Goal: Task Accomplishment & Management: Complete application form

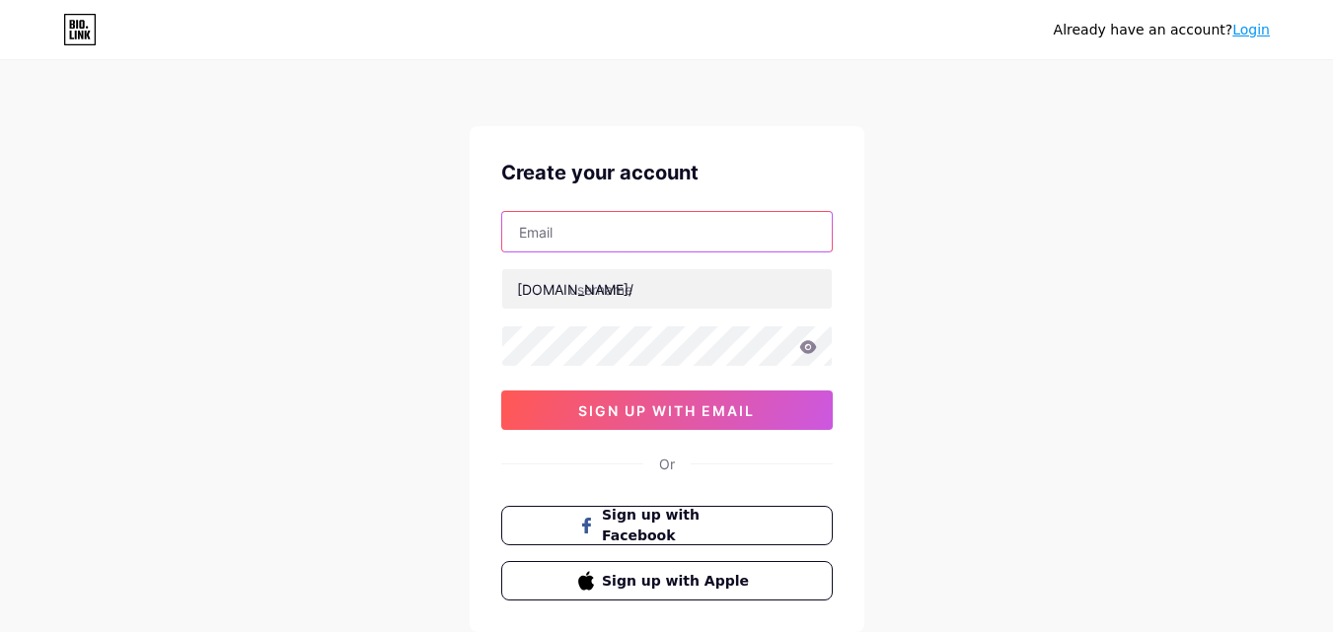
click at [572, 235] on input "text" at bounding box center [666, 231] width 329 height 39
type input "[EMAIL_ADDRESS][DOMAIN_NAME]"
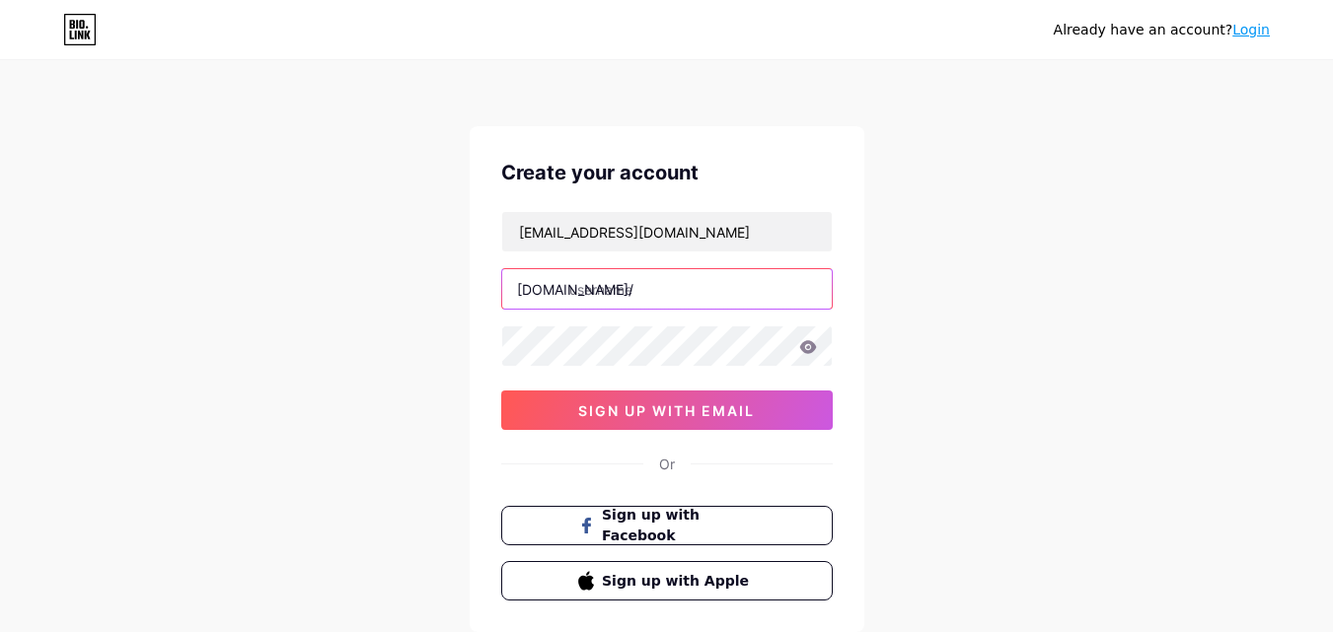
click at [616, 298] on input "text" at bounding box center [666, 288] width 329 height 39
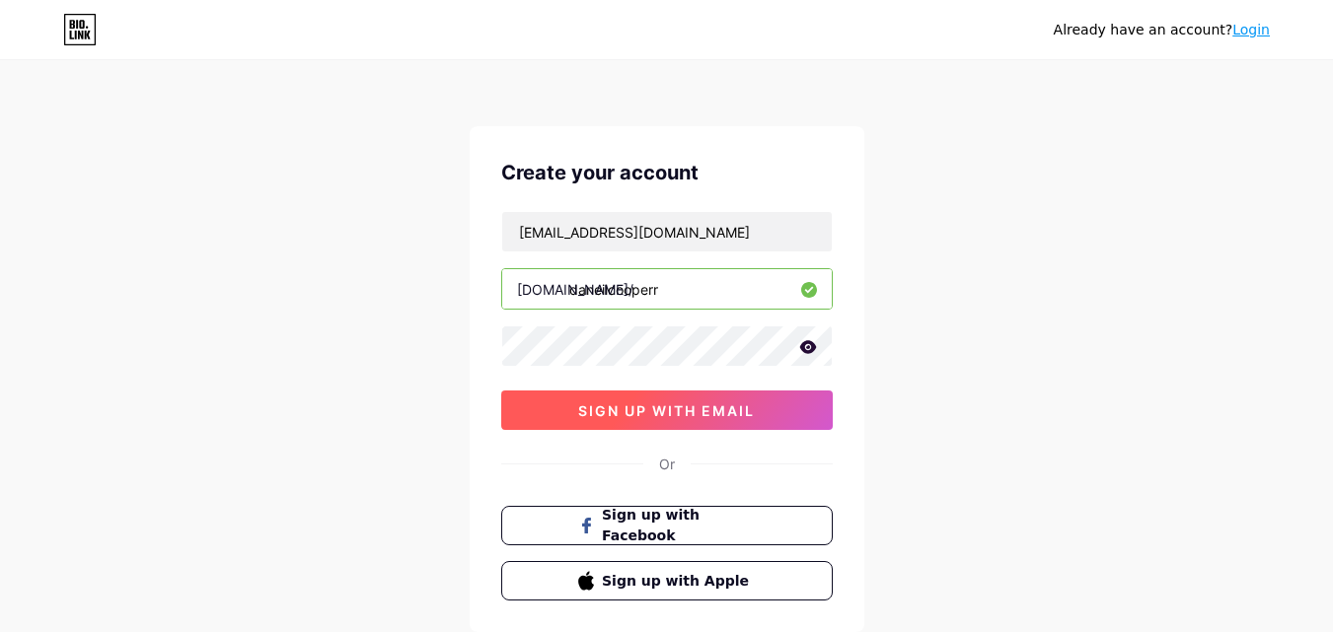
type input "daneilcooperr"
click at [674, 410] on span "sign up with email" at bounding box center [666, 410] width 177 height 17
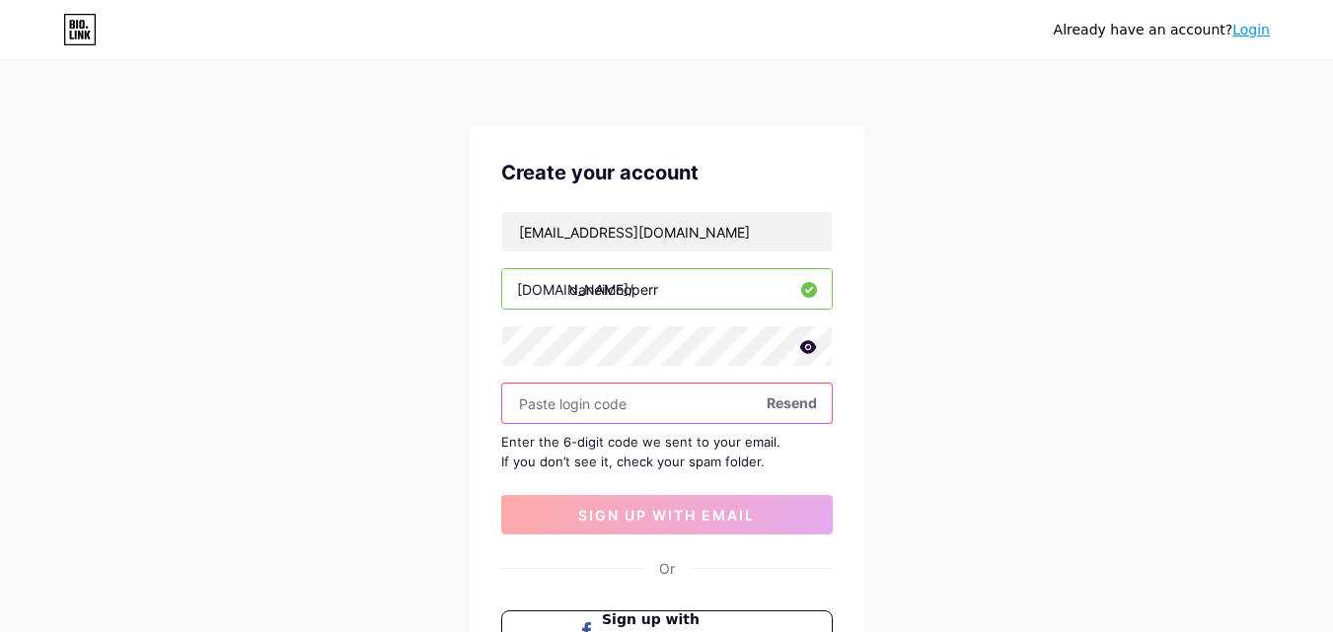
click at [591, 398] on input "text" at bounding box center [666, 403] width 329 height 39
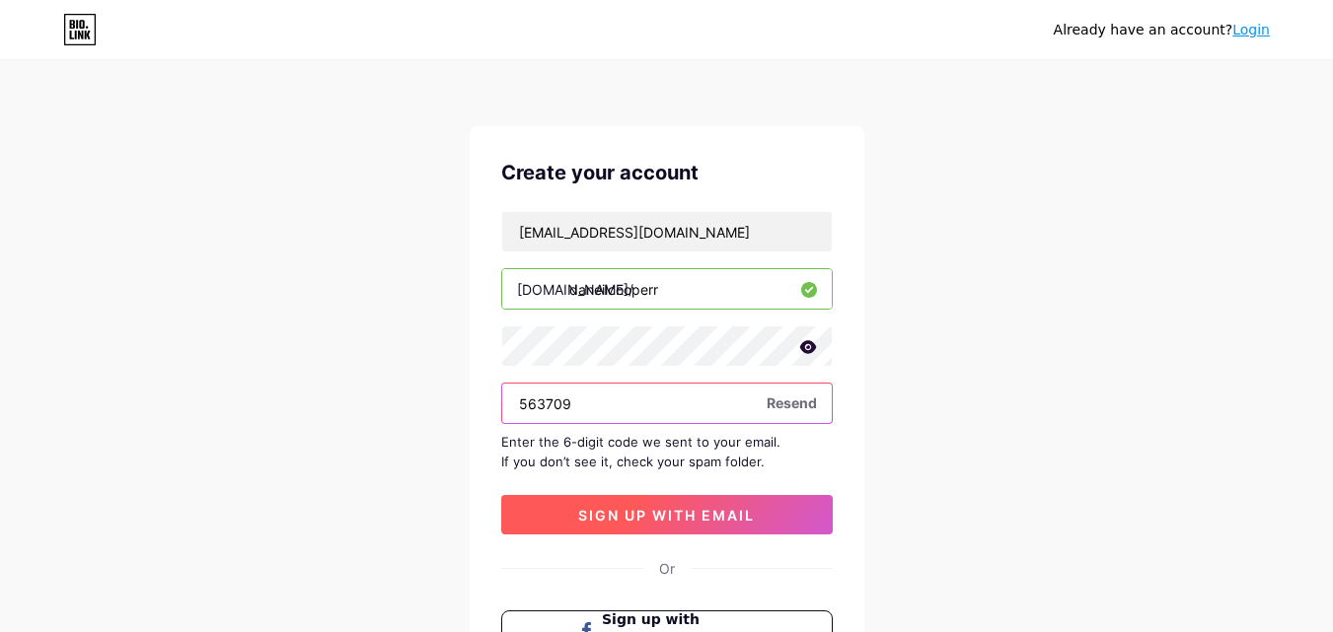
type input "563709"
click at [667, 518] on span "sign up with email" at bounding box center [666, 515] width 177 height 17
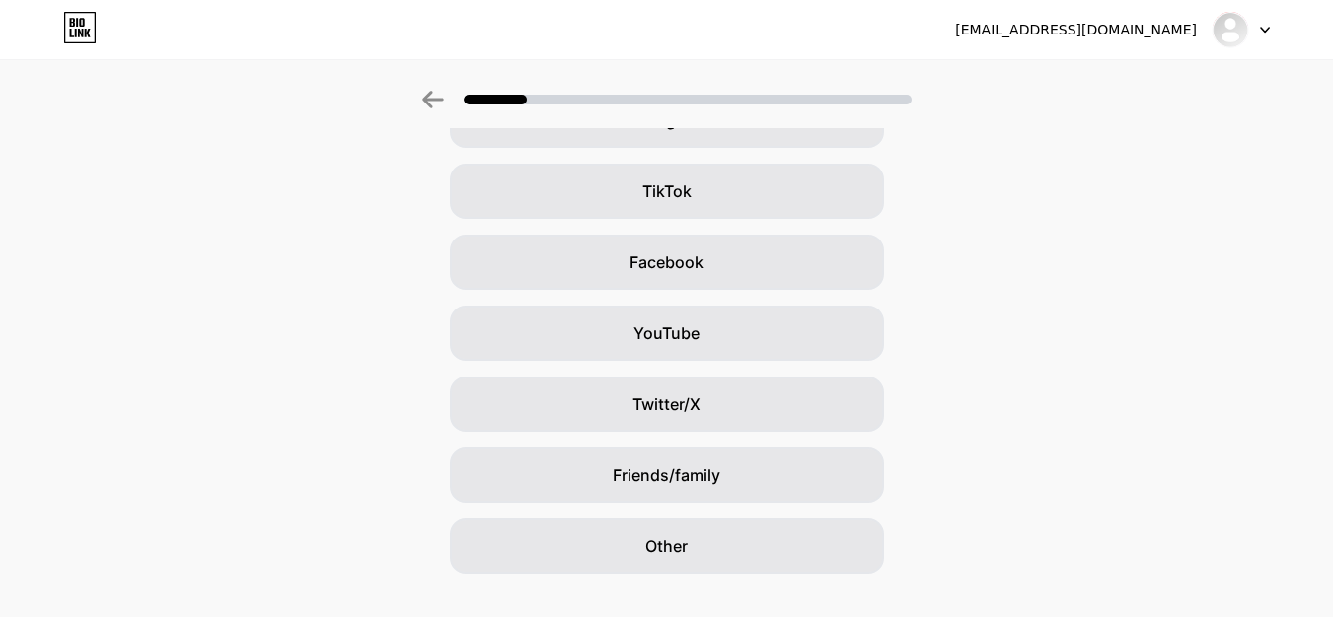
scroll to position [233, 0]
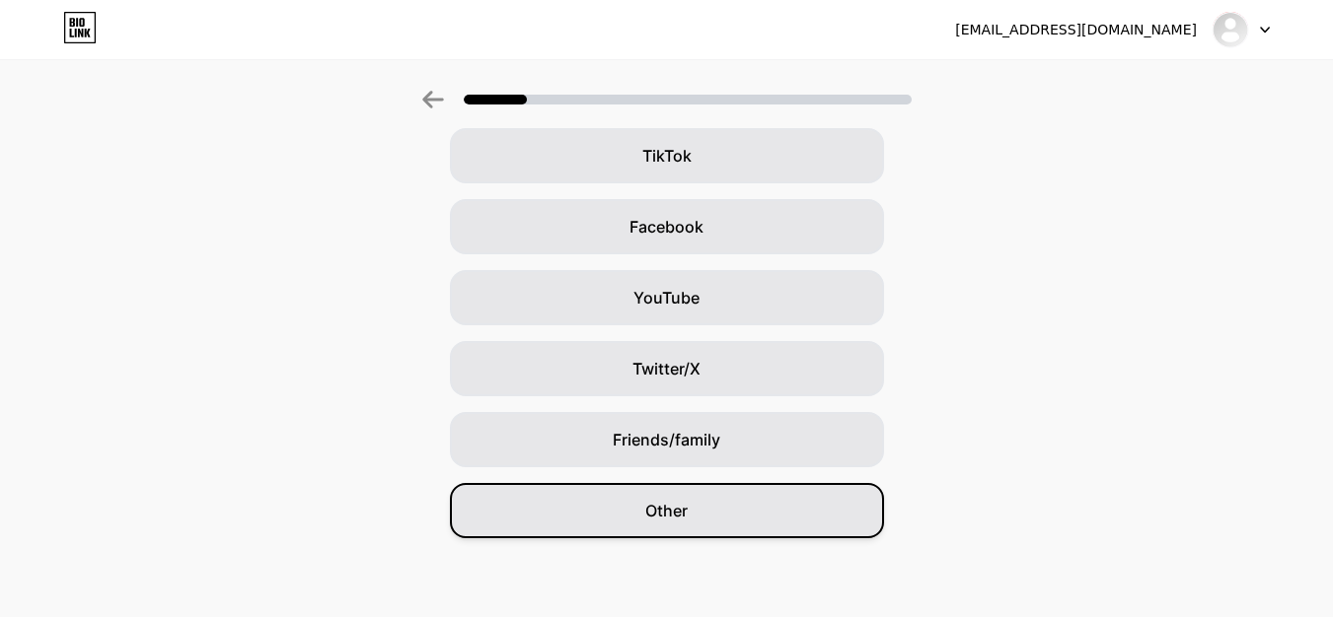
click at [699, 505] on div "Other" at bounding box center [667, 510] width 434 height 55
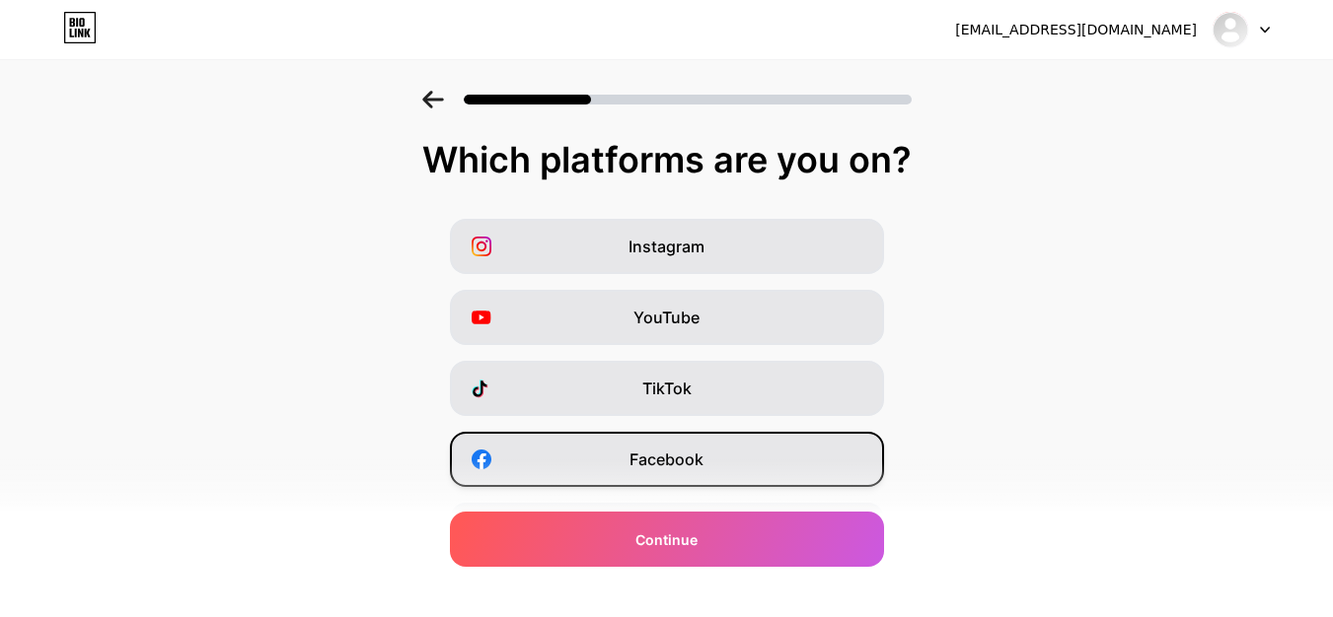
click at [657, 457] on span "Facebook" at bounding box center [666, 460] width 74 height 24
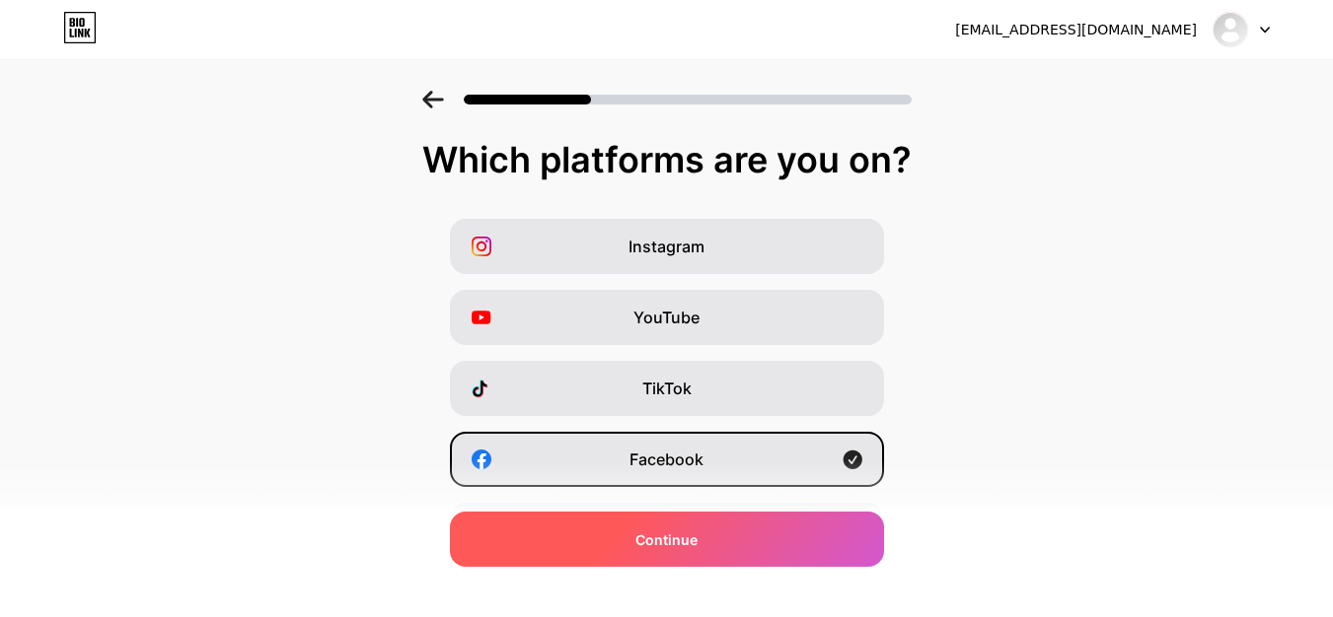
click at [769, 543] on div "Continue" at bounding box center [667, 539] width 434 height 55
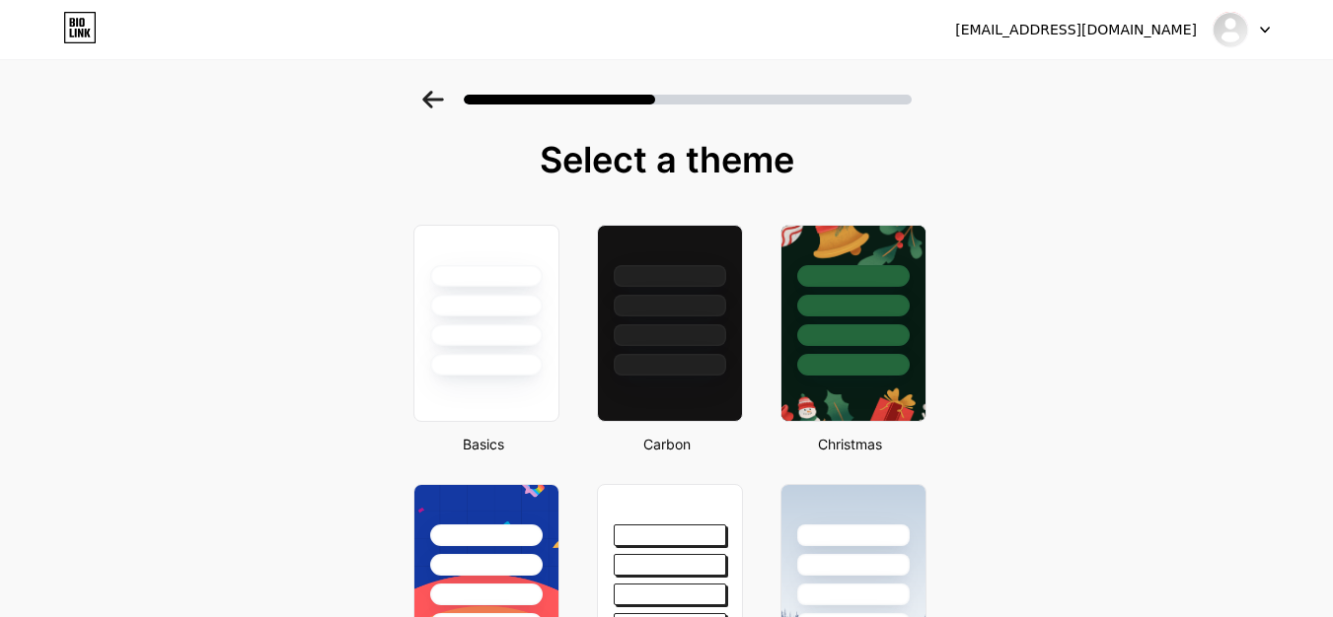
scroll to position [99, 0]
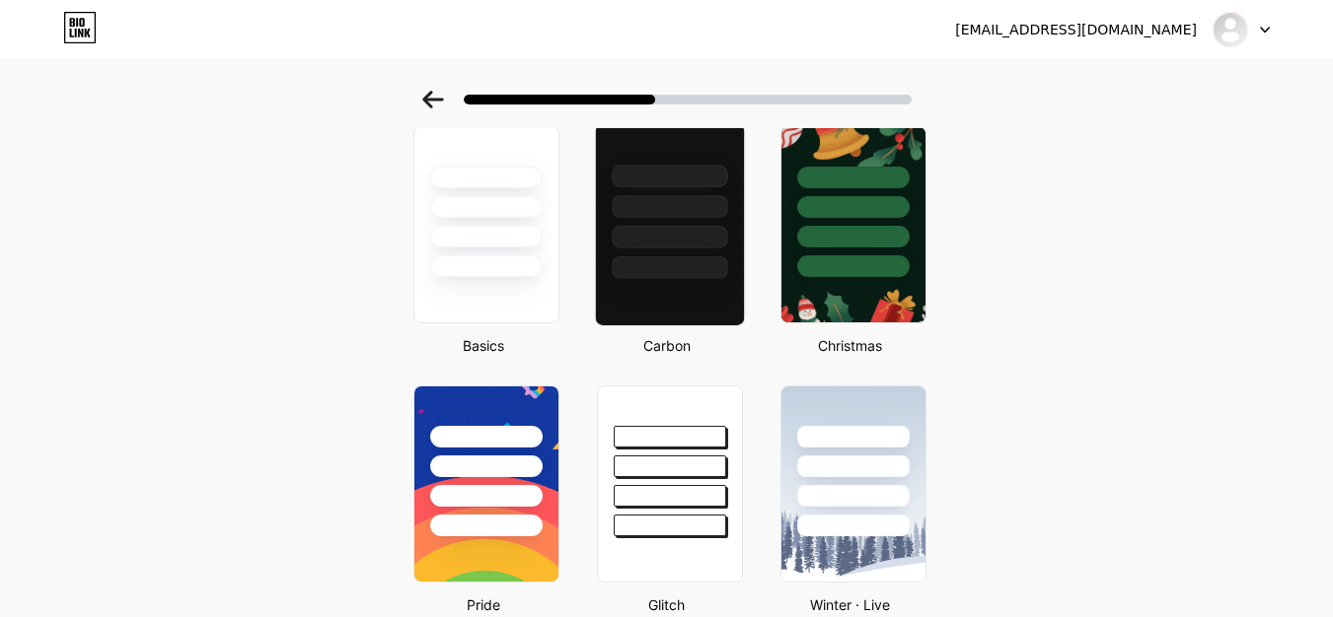
click at [691, 227] on div at bounding box center [669, 237] width 115 height 23
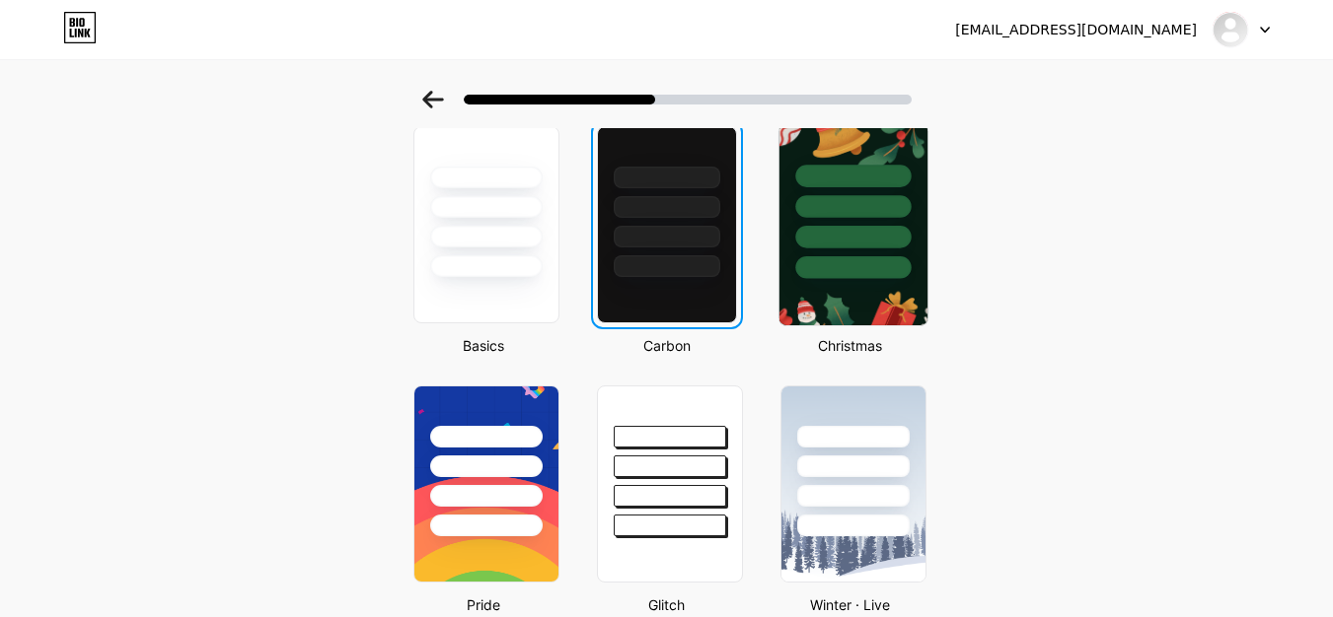
scroll to position [0, 0]
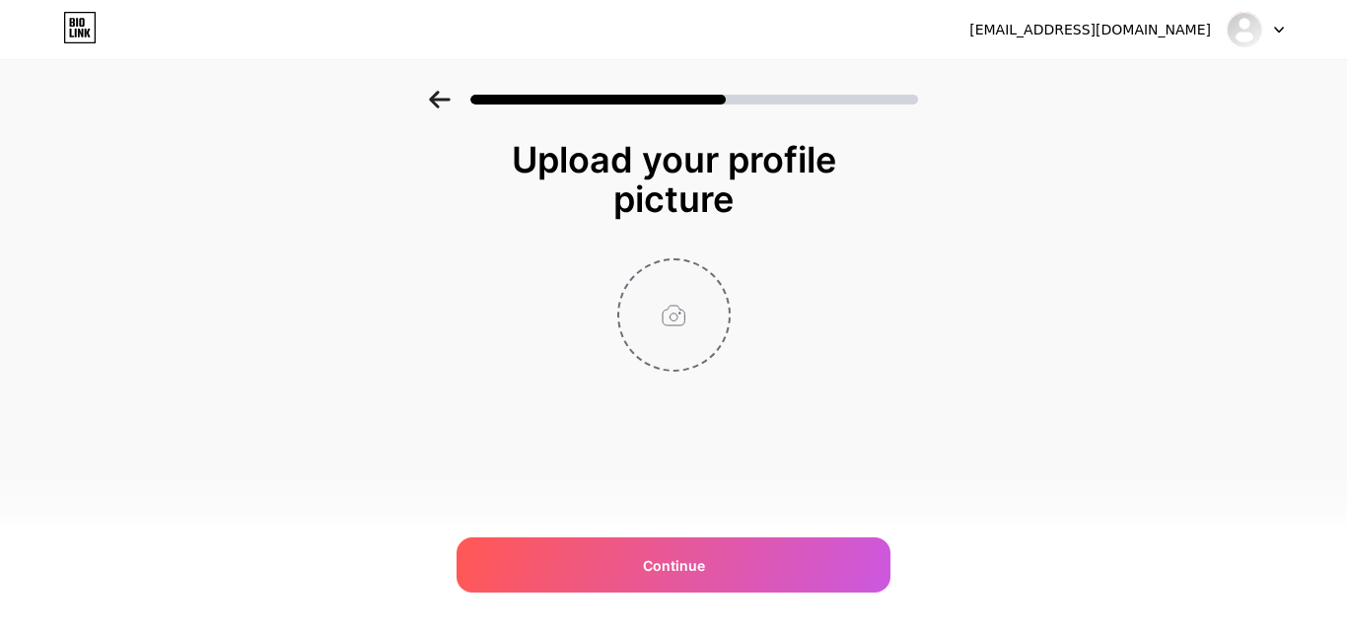
click at [679, 339] on input "file" at bounding box center [673, 314] width 109 height 109
type input "C:\fakepath\pexels-ofspace-16323622.jpg"
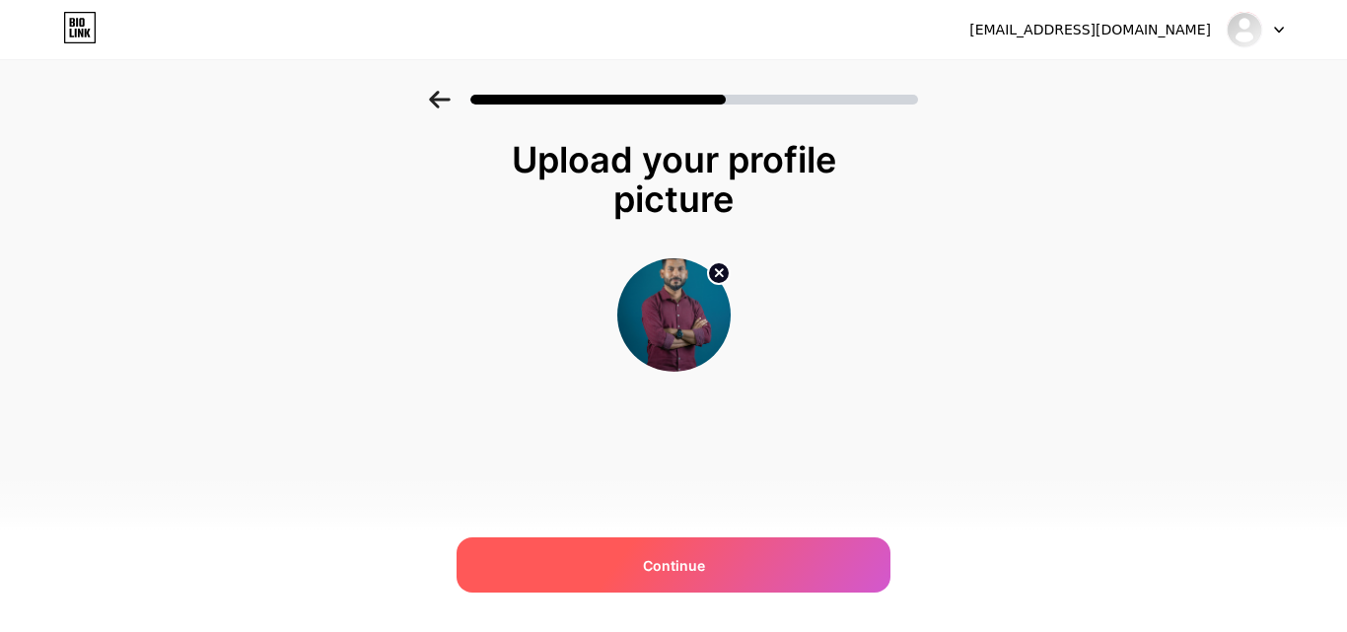
click at [731, 558] on div "Continue" at bounding box center [674, 565] width 434 height 55
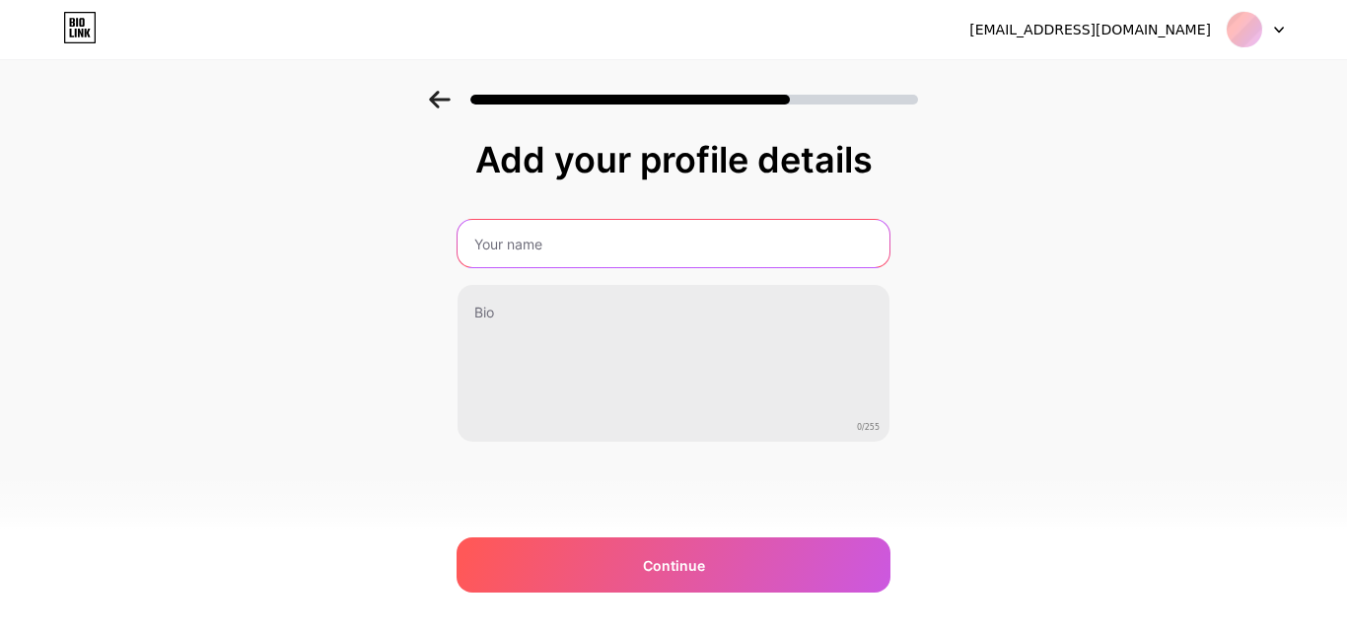
click at [543, 228] on input "text" at bounding box center [674, 243] width 432 height 47
click at [479, 239] on input "danielcooperr" at bounding box center [674, 243] width 436 height 47
type input "[PERSON_NAME]"
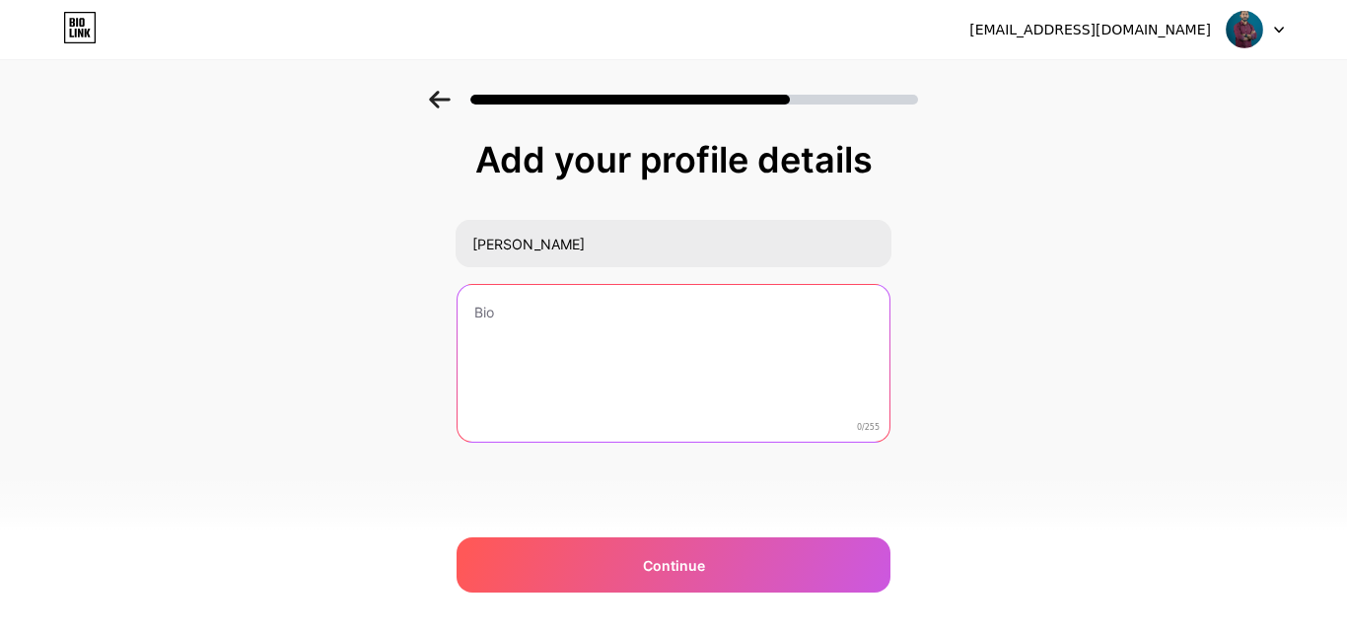
click at [537, 332] on textarea at bounding box center [674, 364] width 432 height 159
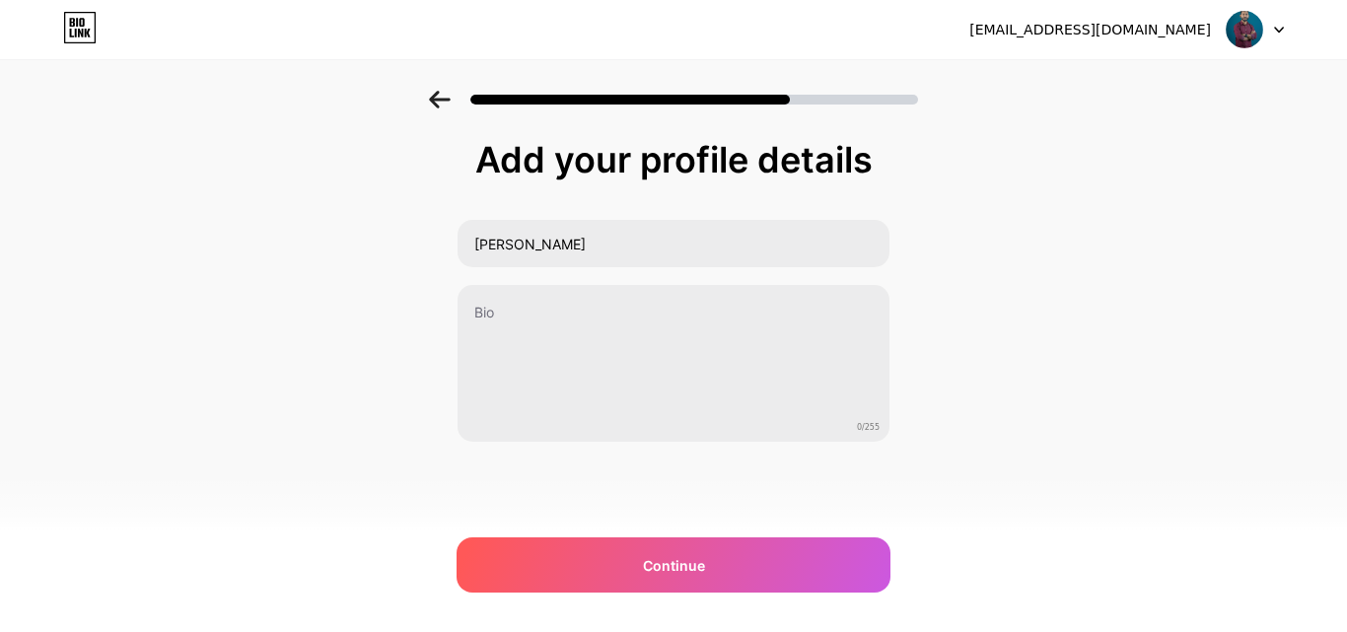
click at [348, 204] on div "Add your profile details [PERSON_NAME] 0/255 Continue Error" at bounding box center [673, 316] width 1347 height 451
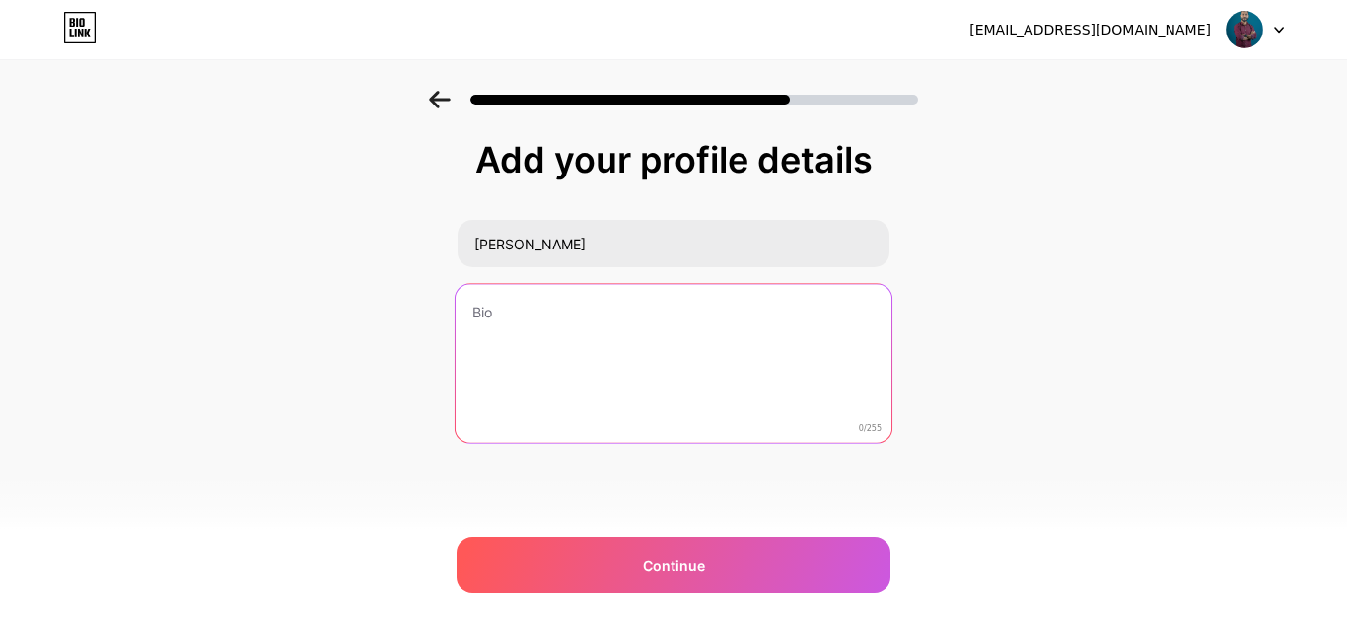
click at [545, 363] on textarea at bounding box center [674, 364] width 436 height 161
paste textarea "I specialize in content marketing for Pay Someone To Do My Online Course, a tru…"
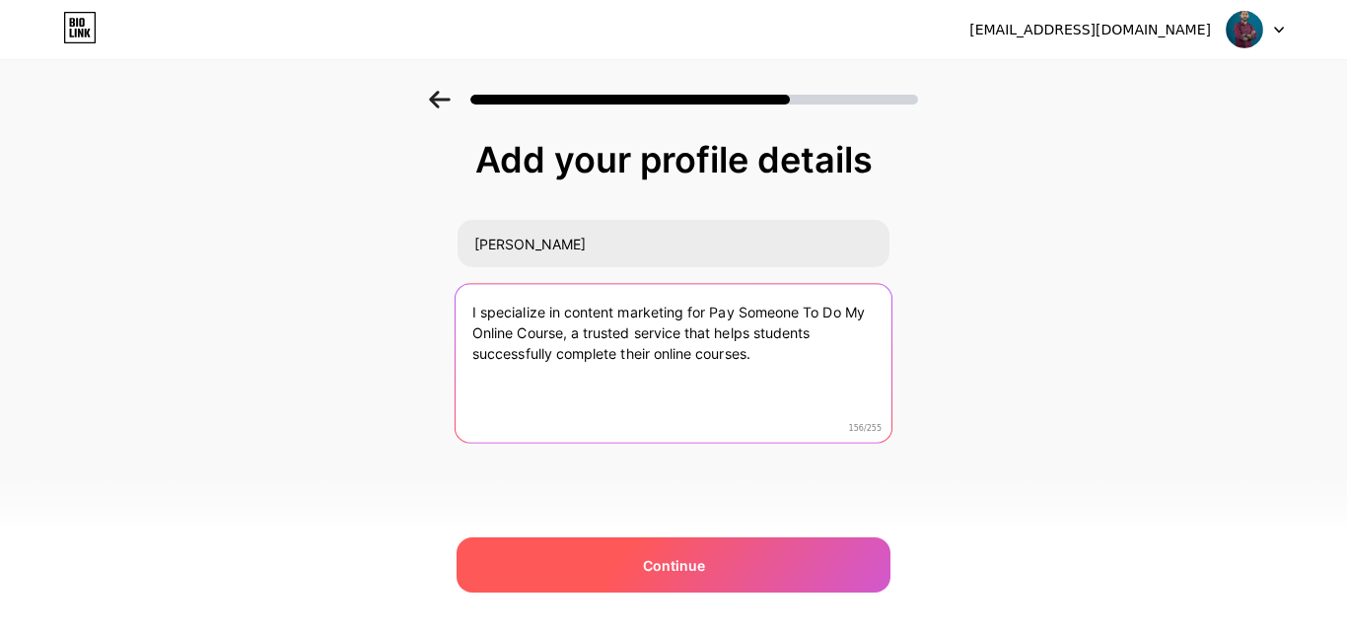
type textarea "I specialize in content marketing for Pay Someone To Do My Online Course, a tru…"
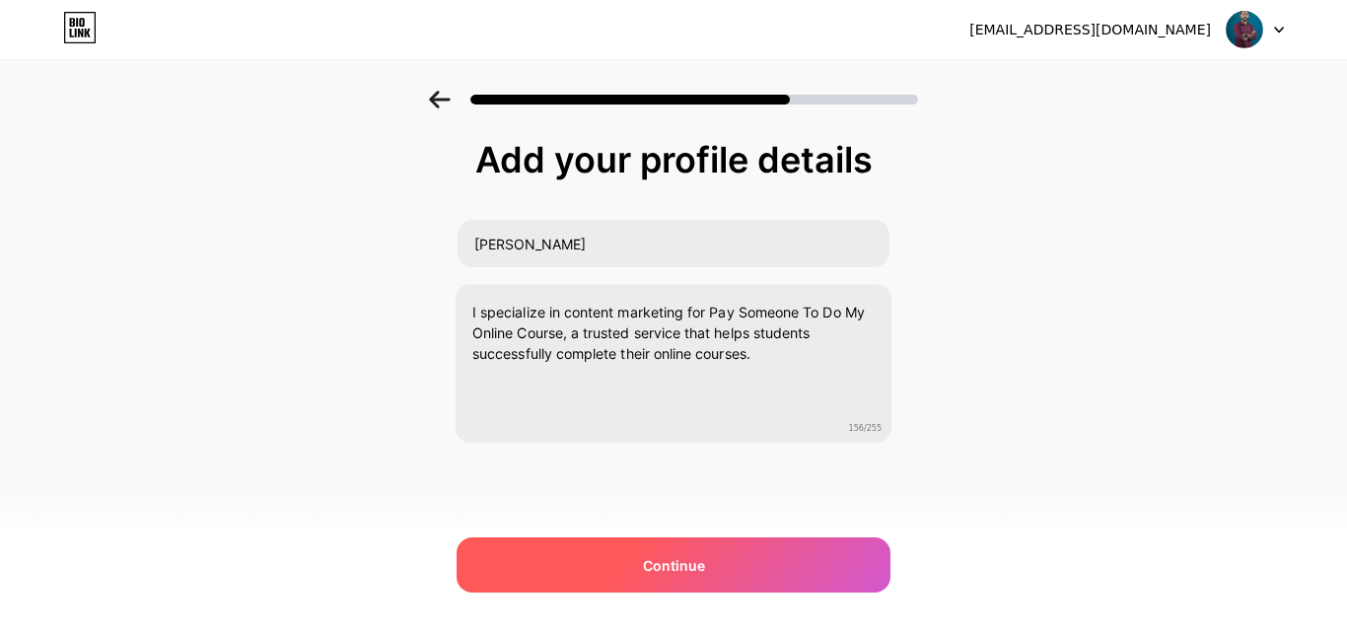
click at [727, 560] on div "Continue" at bounding box center [674, 565] width 434 height 55
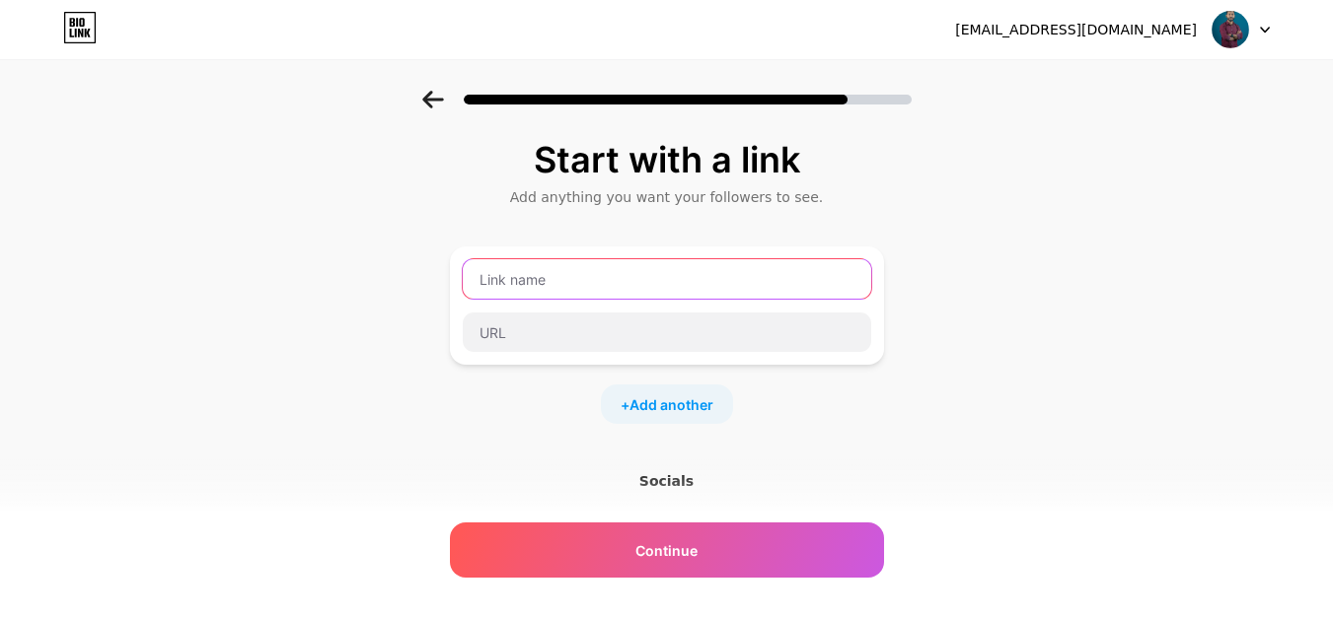
click at [554, 273] on input "text" at bounding box center [667, 278] width 408 height 39
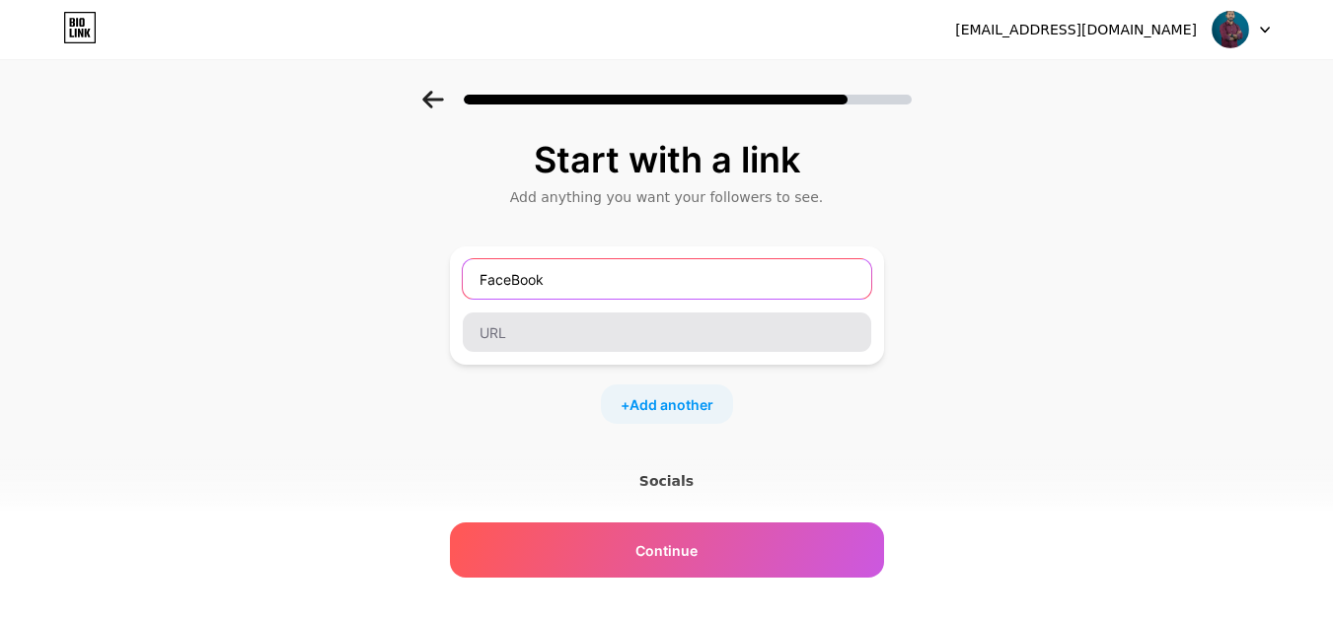
type input "FaceBook"
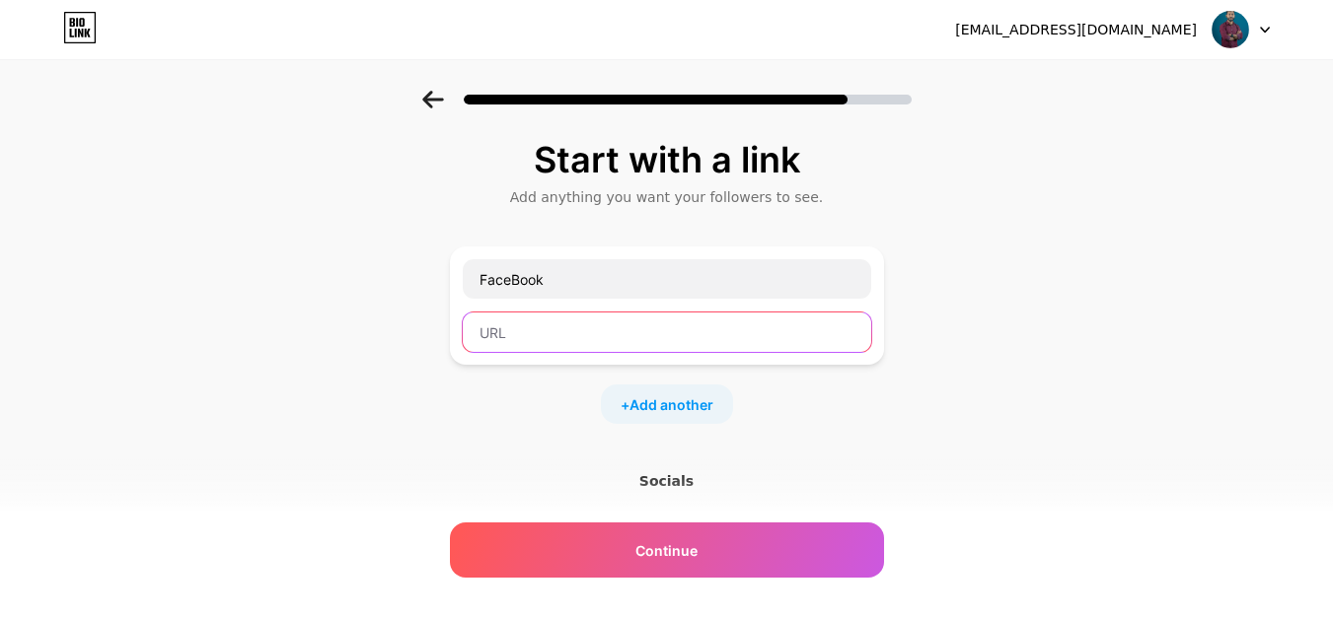
click at [552, 331] on input "text" at bounding box center [667, 332] width 408 height 39
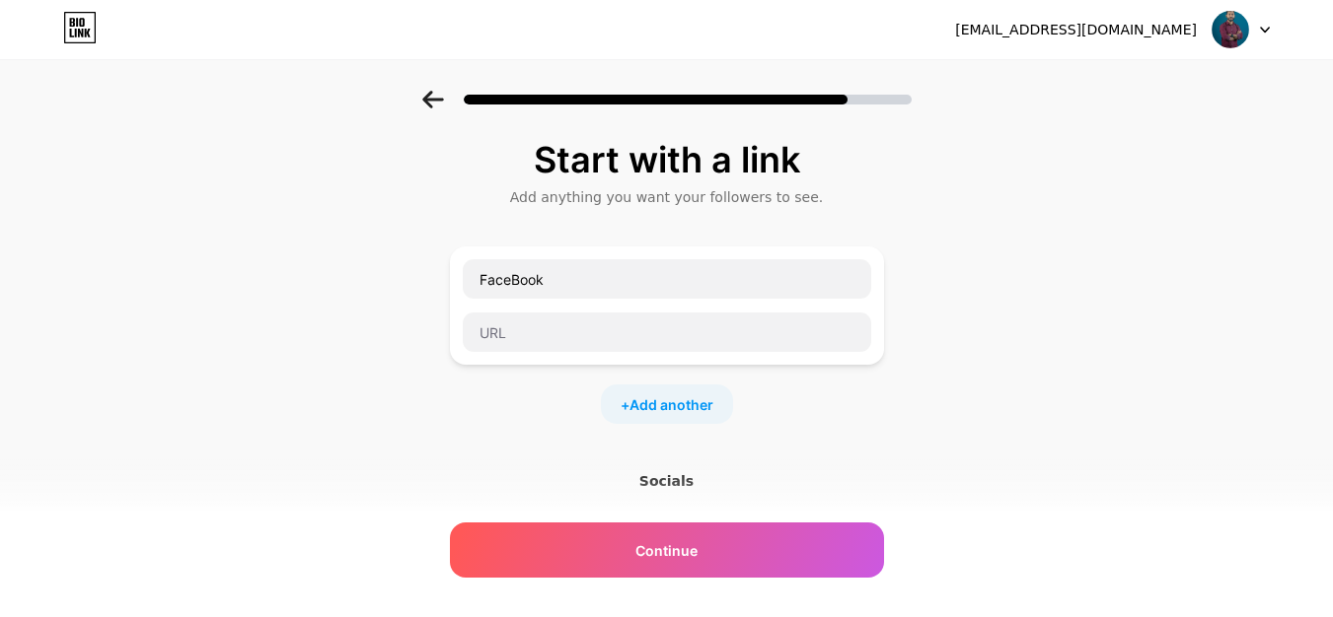
drag, startPoint x: 256, startPoint y: 394, endPoint x: 301, endPoint y: 390, distance: 44.6
click at [256, 394] on div "Start with a link Add anything you want your followers to see. FaceBook + Add a…" at bounding box center [666, 437] width 1333 height 693
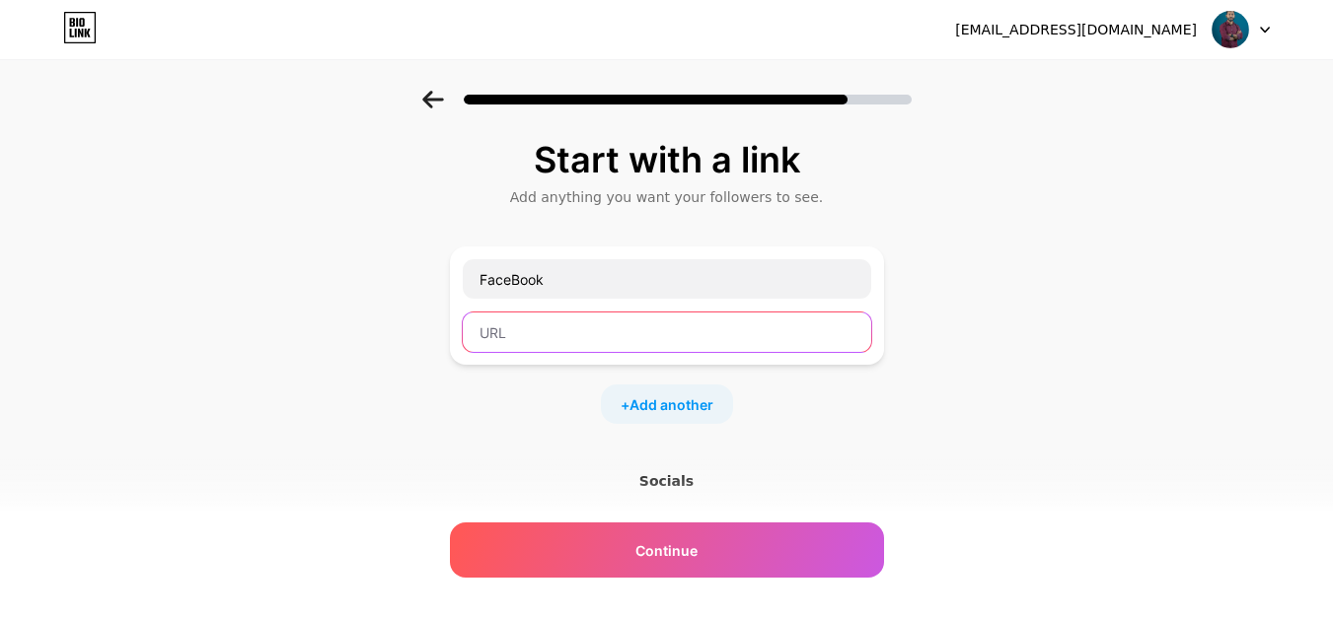
click at [562, 330] on input "text" at bounding box center [667, 332] width 408 height 39
paste input "[URL][DOMAIN_NAME]"
type input "[URL][DOMAIN_NAME]"
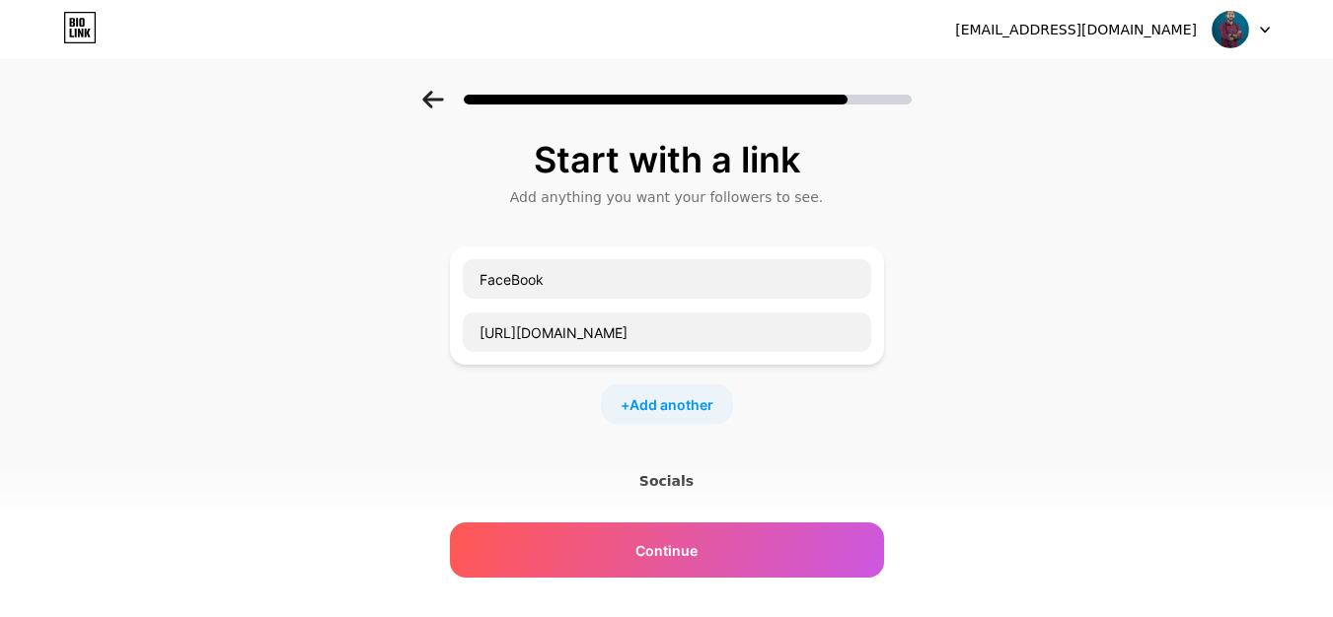
click at [658, 417] on div "+ Add another" at bounding box center [667, 404] width 132 height 39
click at [580, 420] on input "text" at bounding box center [667, 417] width 408 height 39
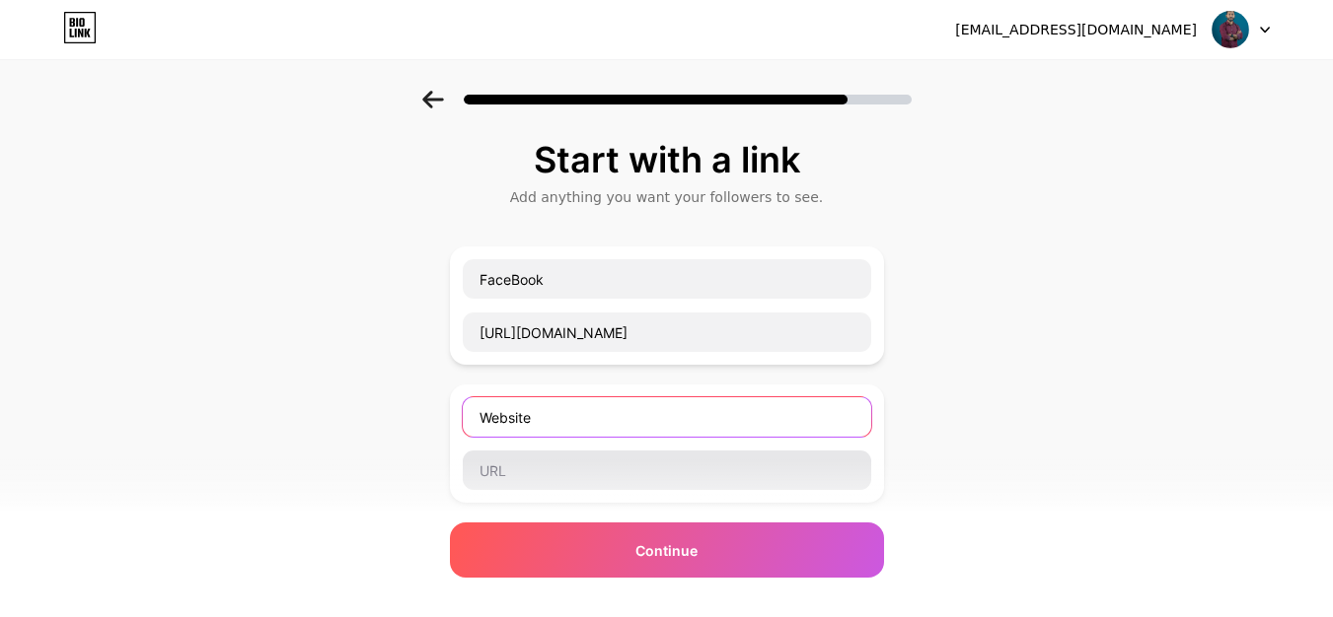
type input "Website"
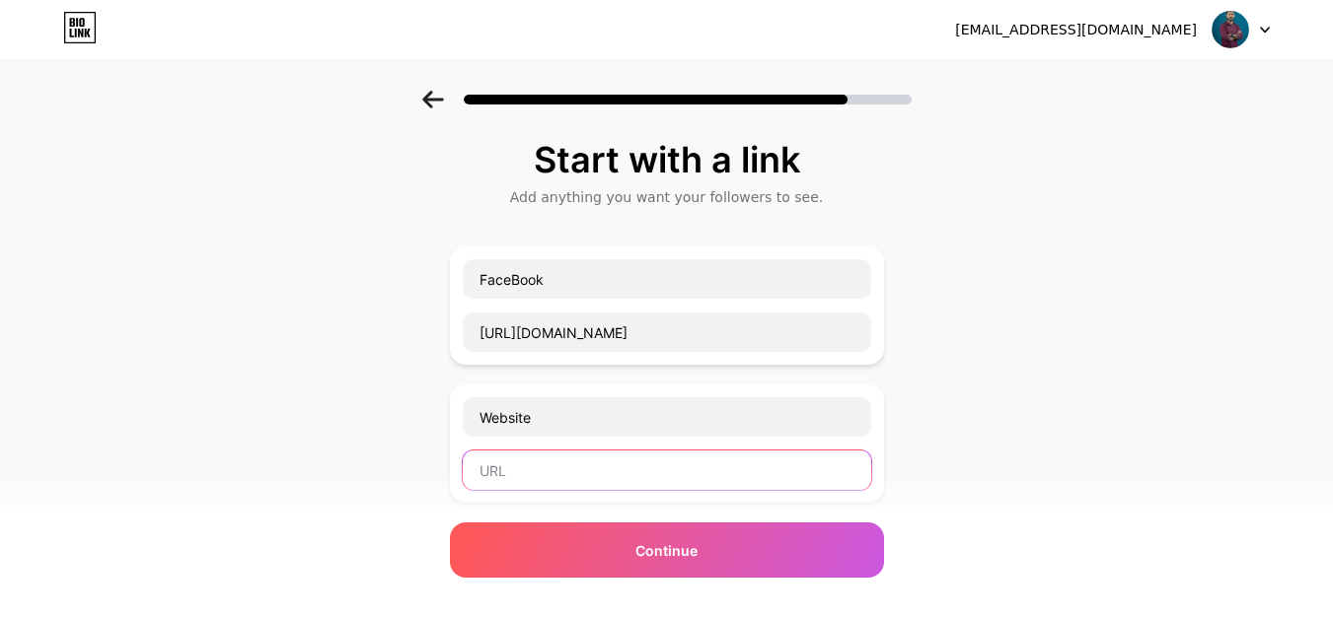
click at [540, 475] on input "text" at bounding box center [667, 470] width 408 height 39
drag, startPoint x: 280, startPoint y: 257, endPoint x: 313, endPoint y: 281, distance: 40.2
click at [280, 257] on div "Start with a link Add anything you want your followers to see. FaceBook [URL][D…" at bounding box center [666, 507] width 1333 height 832
click at [537, 489] on input "text" at bounding box center [667, 470] width 408 height 39
paste input "[URL][DOMAIN_NAME]"
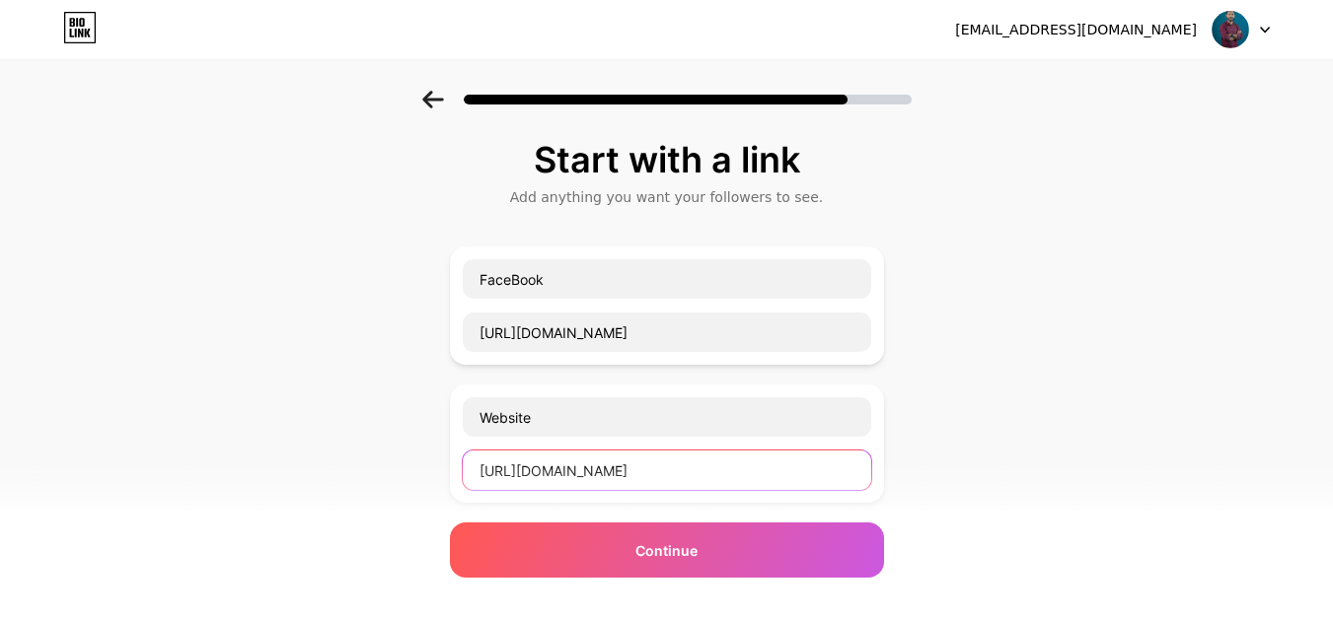
type input "[URL][DOMAIN_NAME]"
click at [635, 542] on div "Continue" at bounding box center [667, 550] width 434 height 55
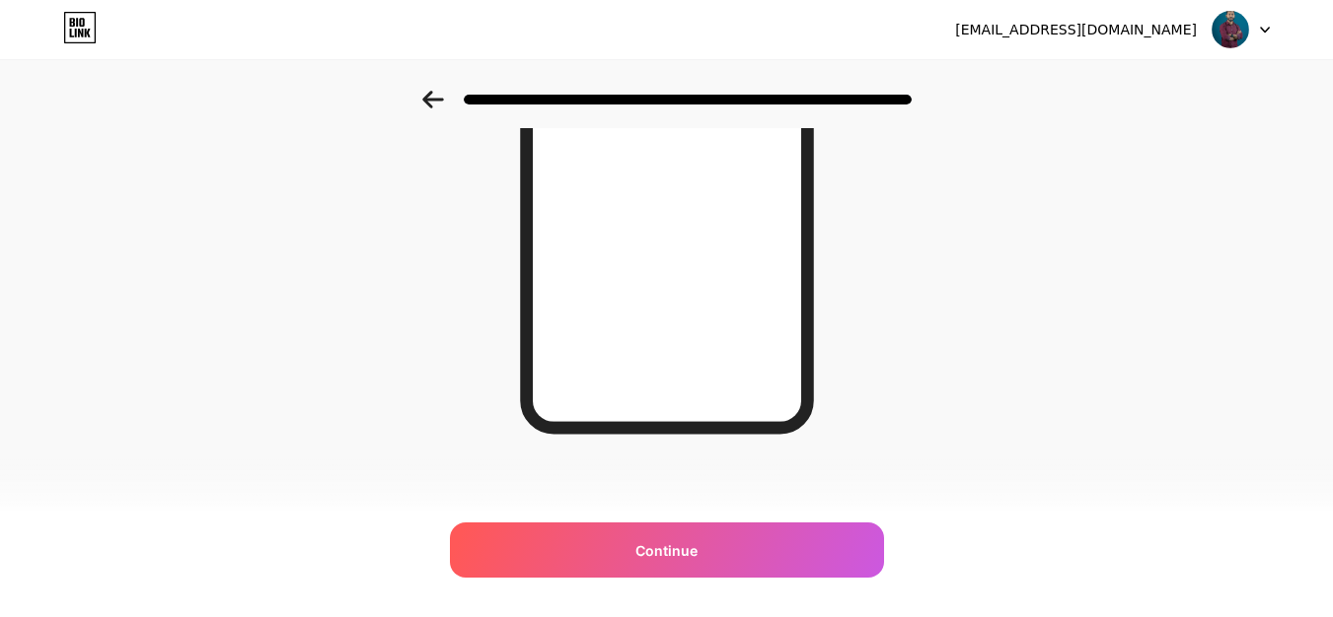
scroll to position [374, 0]
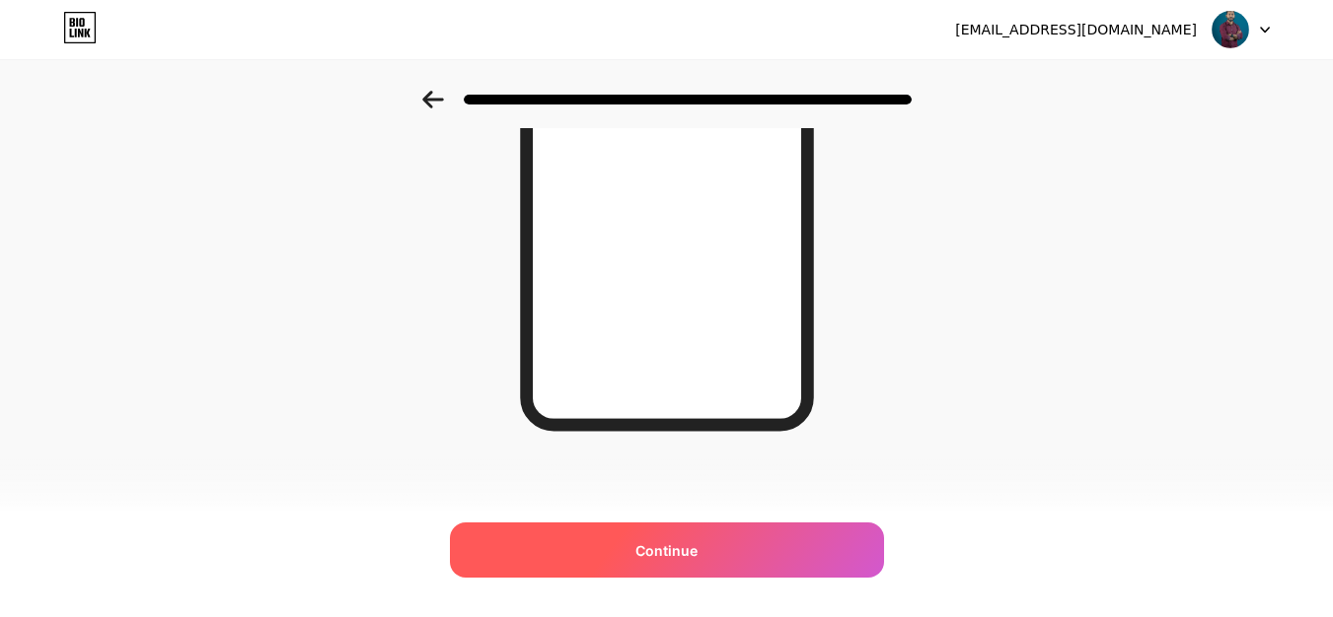
click at [686, 539] on div "Continue" at bounding box center [667, 550] width 434 height 55
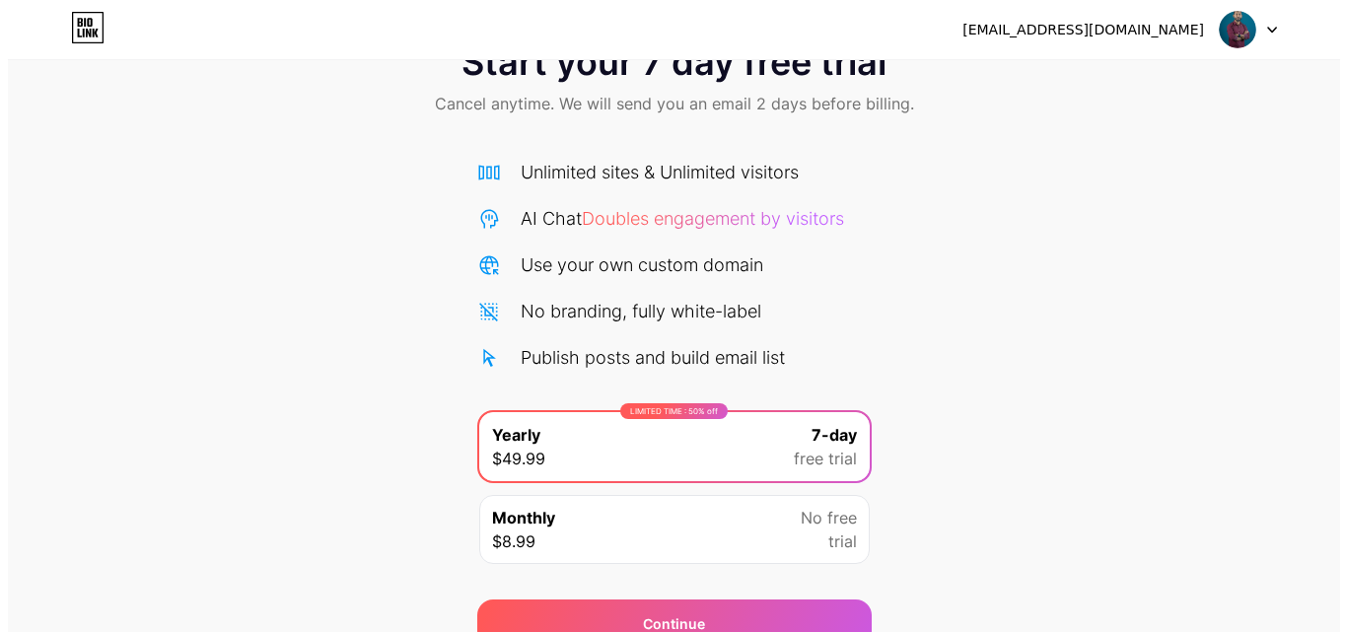
scroll to position [162, 0]
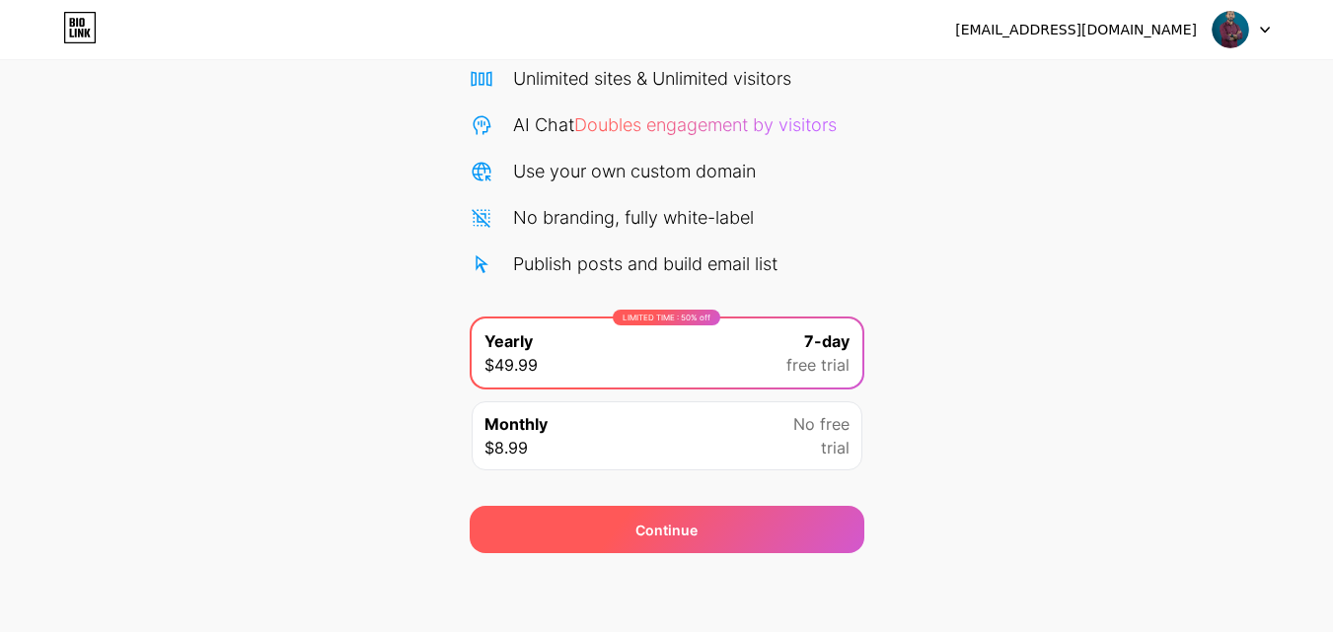
click at [810, 549] on div "Continue" at bounding box center [667, 529] width 395 height 47
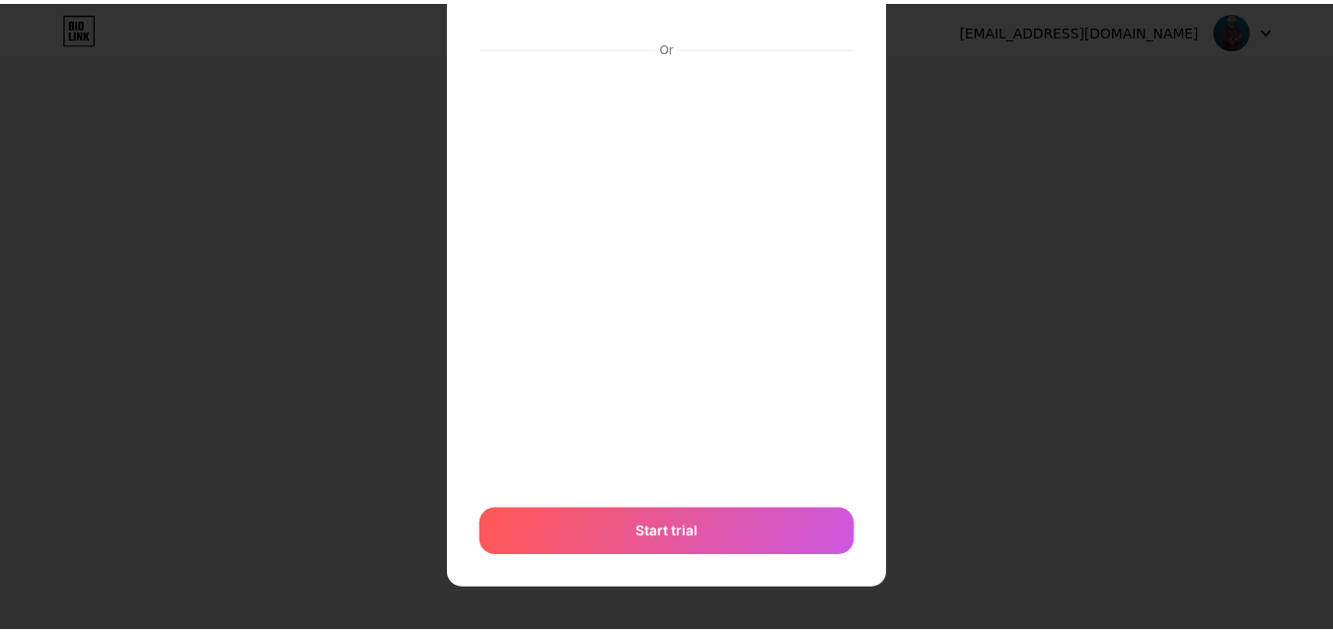
scroll to position [0, 0]
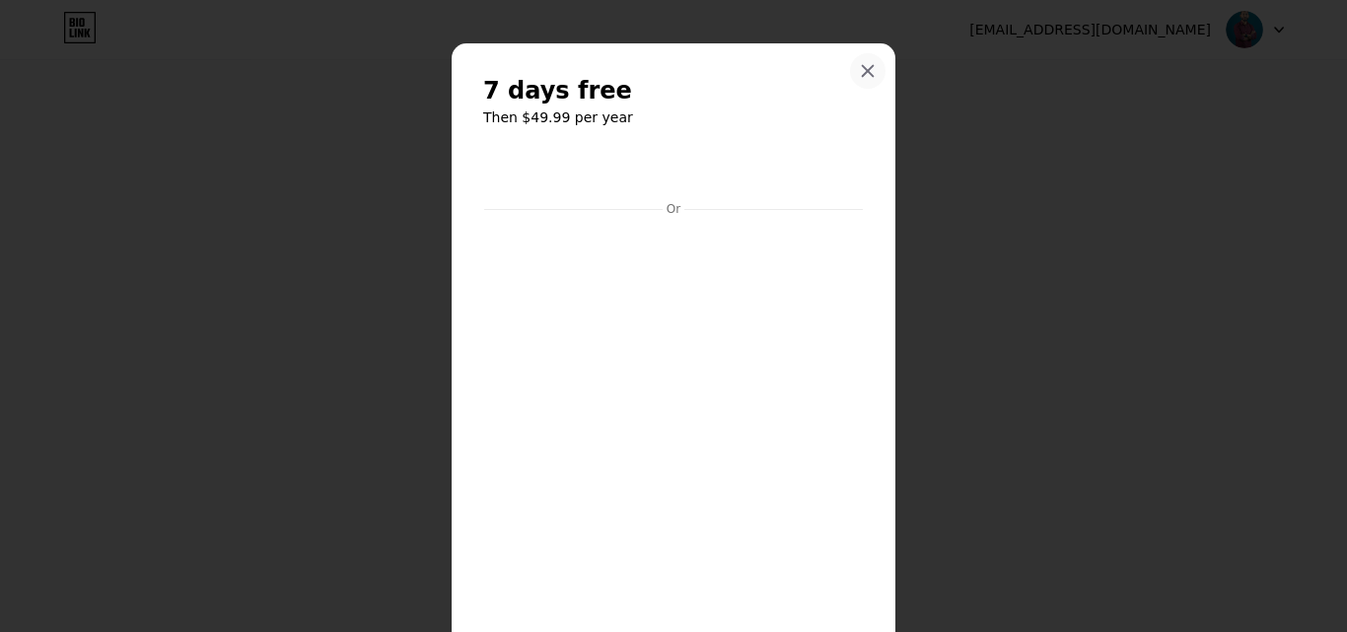
click at [862, 68] on icon at bounding box center [868, 71] width 16 height 16
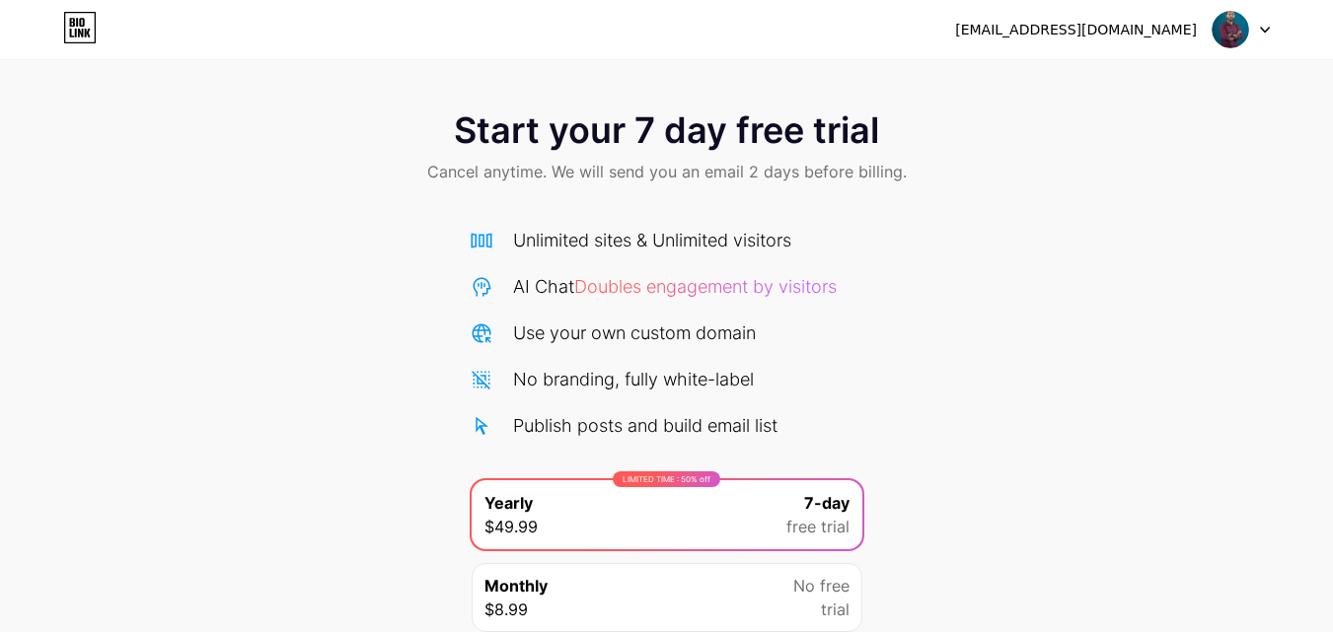
scroll to position [162, 0]
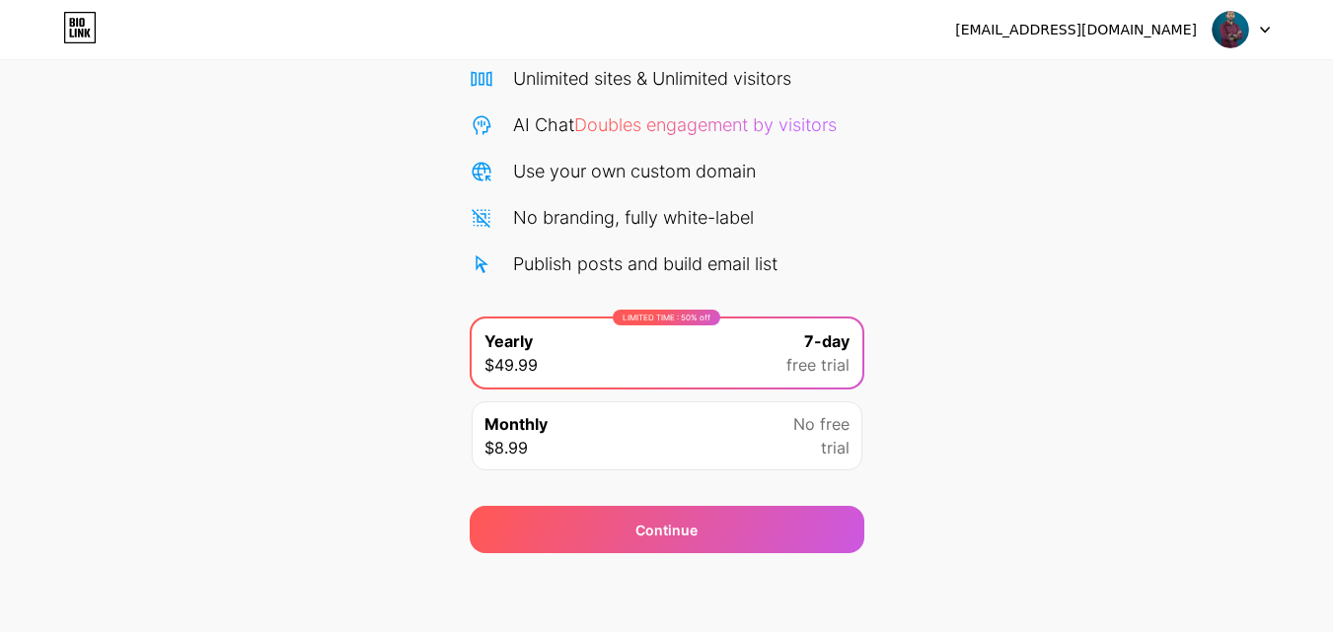
click at [1277, 23] on div "[EMAIL_ADDRESS][DOMAIN_NAME] Logout" at bounding box center [666, 30] width 1333 height 36
click at [1271, 30] on div "[EMAIL_ADDRESS][DOMAIN_NAME] Logout" at bounding box center [666, 30] width 1333 height 36
click at [1268, 29] on icon at bounding box center [1265, 30] width 10 height 7
click at [1172, 28] on div "[EMAIL_ADDRESS][DOMAIN_NAME]" at bounding box center [1076, 30] width 242 height 21
click at [245, 46] on div "[EMAIL_ADDRESS][DOMAIN_NAME] Logout" at bounding box center [666, 30] width 1333 height 36
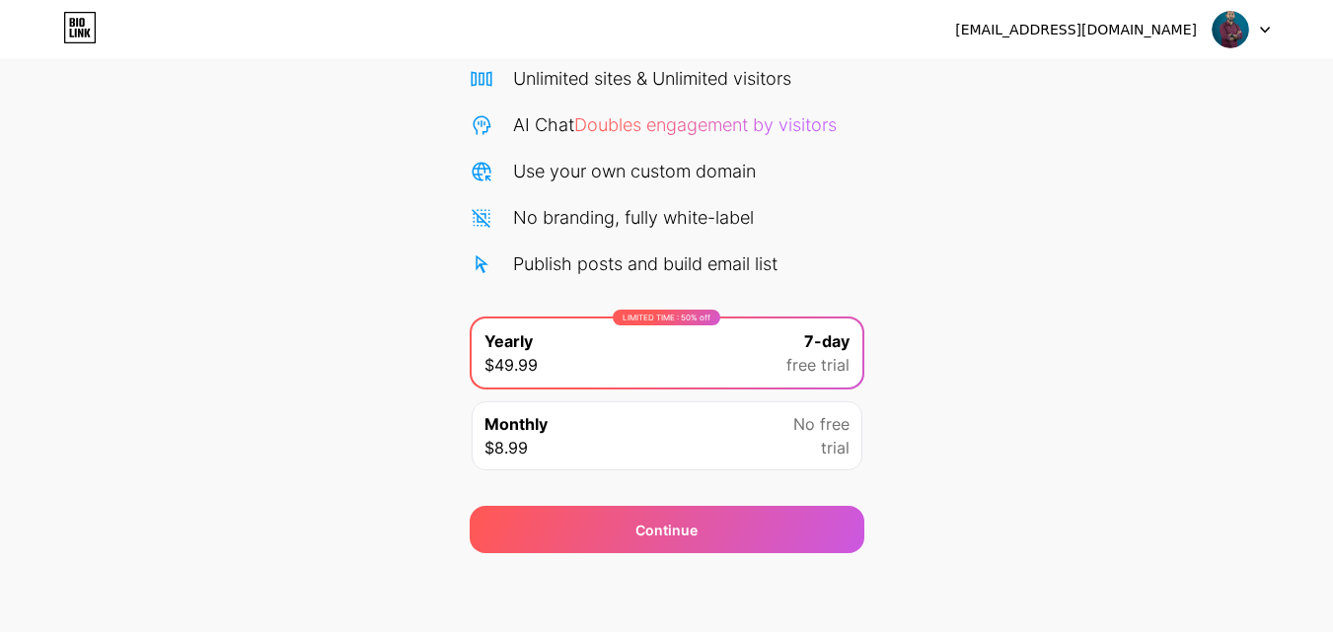
click at [778, 443] on div "Monthly $8.99 No free trial" at bounding box center [666, 435] width 391 height 69
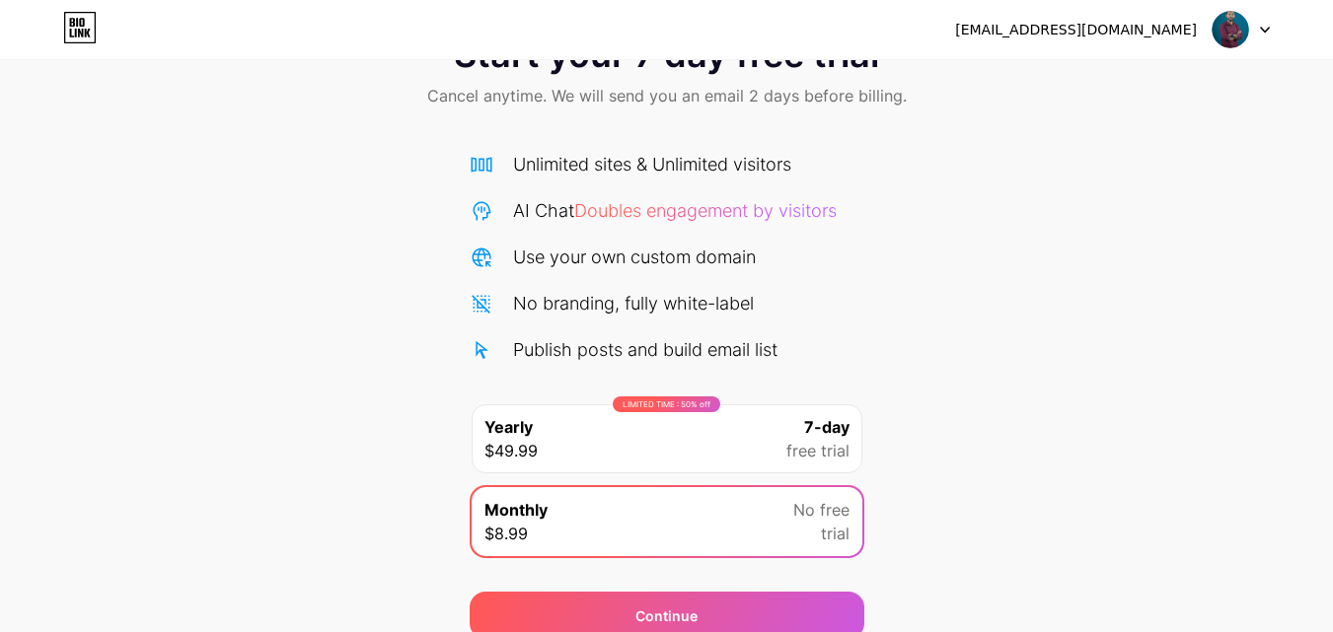
scroll to position [0, 0]
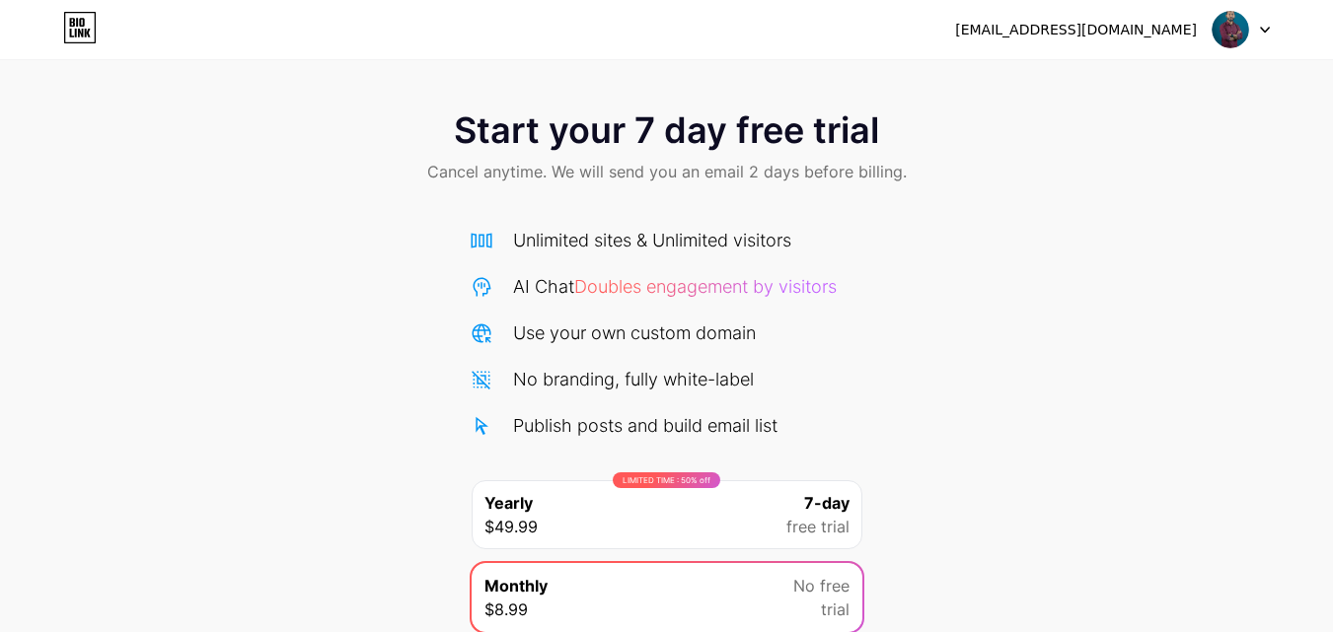
click at [63, 28] on icon at bounding box center [80, 28] width 34 height 32
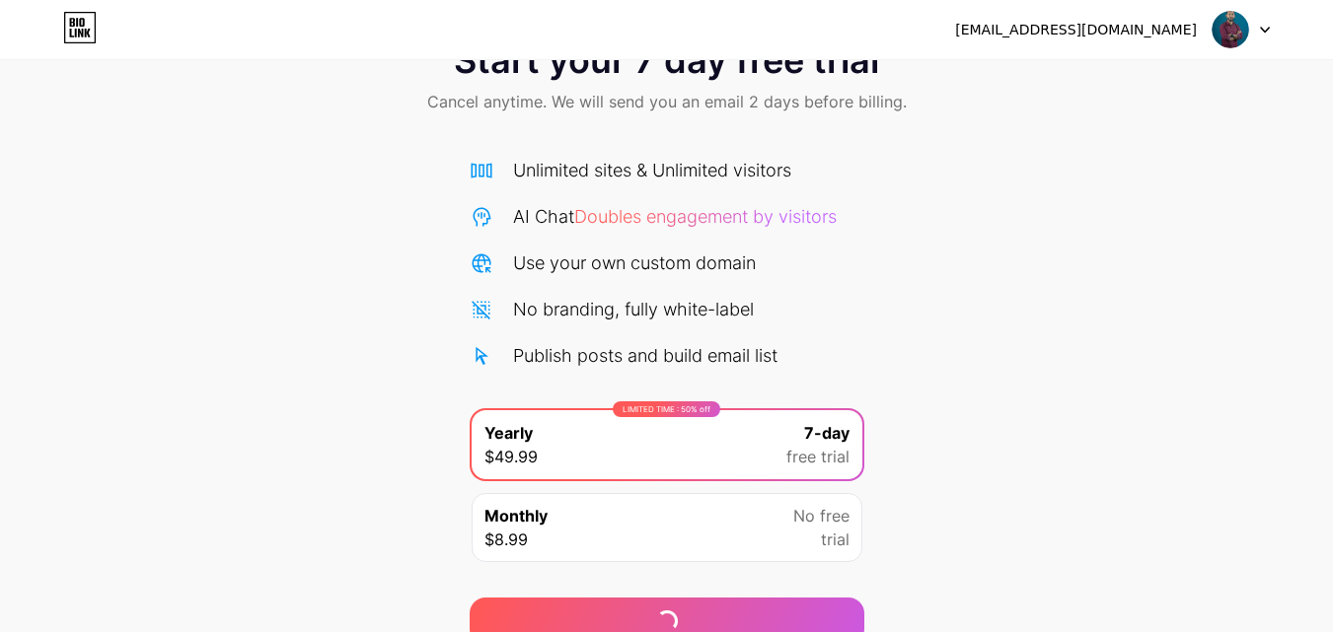
scroll to position [162, 0]
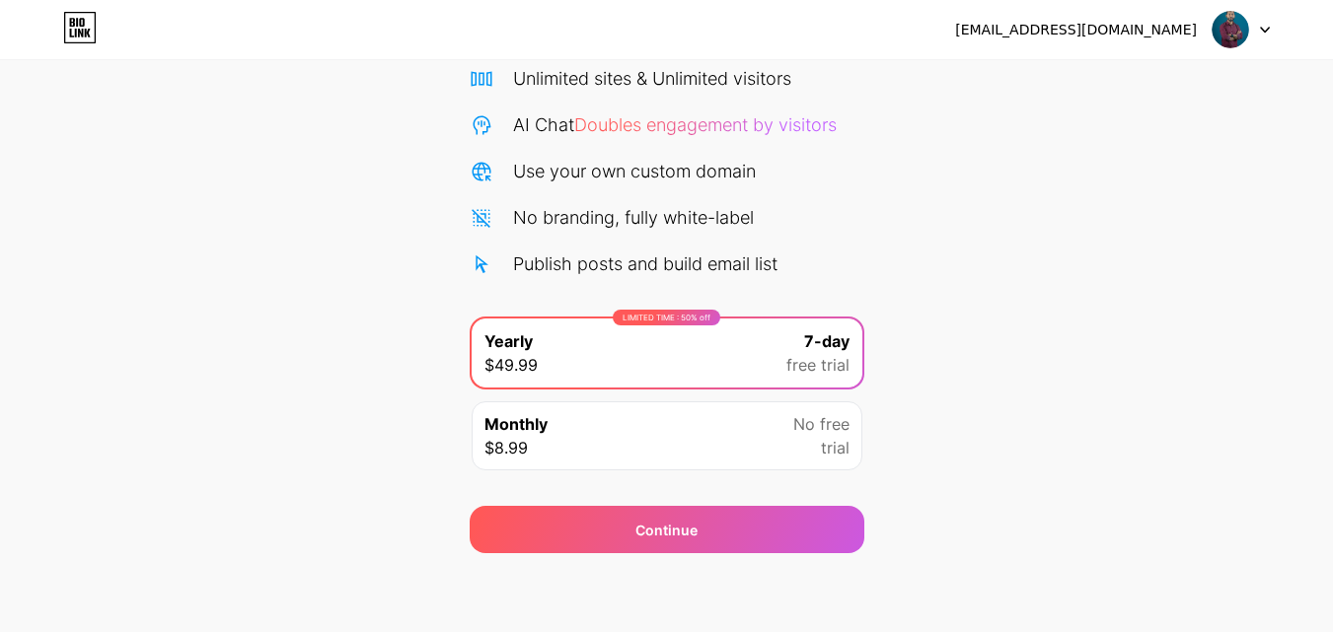
click at [1122, 593] on div "[EMAIL_ADDRESS][DOMAIN_NAME] Logout Link Copied Start your 7 day free trial Can…" at bounding box center [666, 235] width 1333 height 794
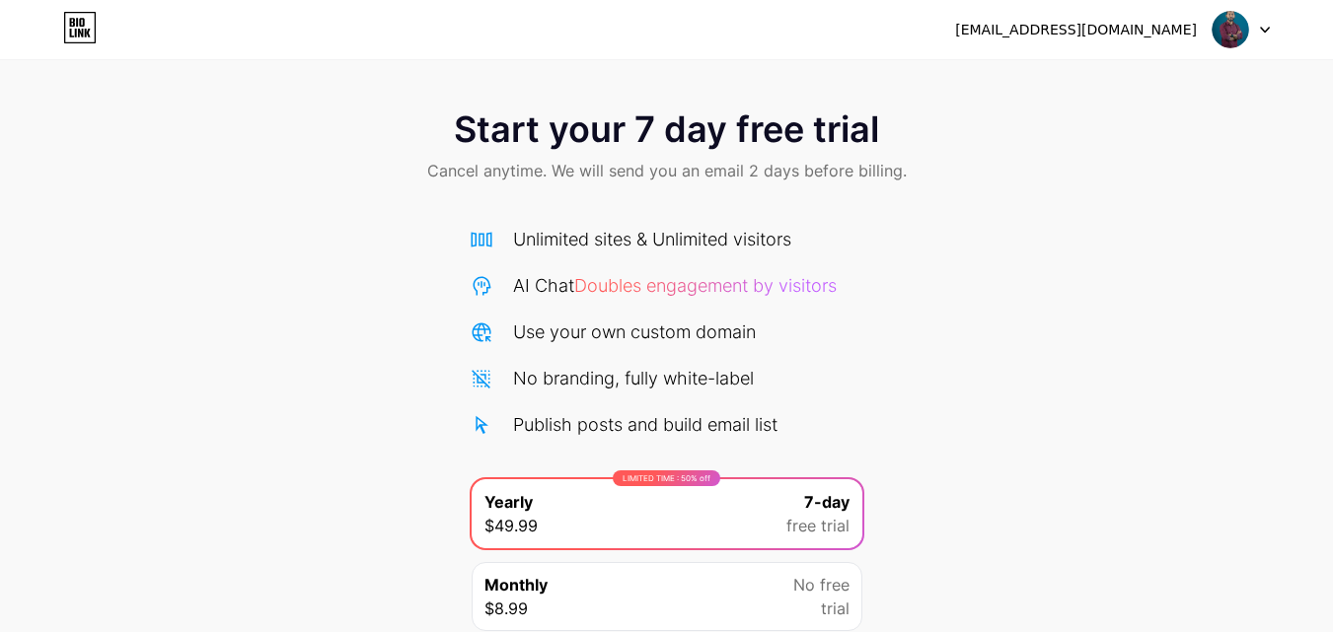
scroll to position [0, 0]
click at [1269, 40] on div "[EMAIL_ADDRESS][DOMAIN_NAME] Logout" at bounding box center [666, 30] width 1333 height 36
click at [1266, 36] on div at bounding box center [1240, 30] width 57 height 36
click at [1115, 73] on li "Logout" at bounding box center [1146, 80] width 245 height 53
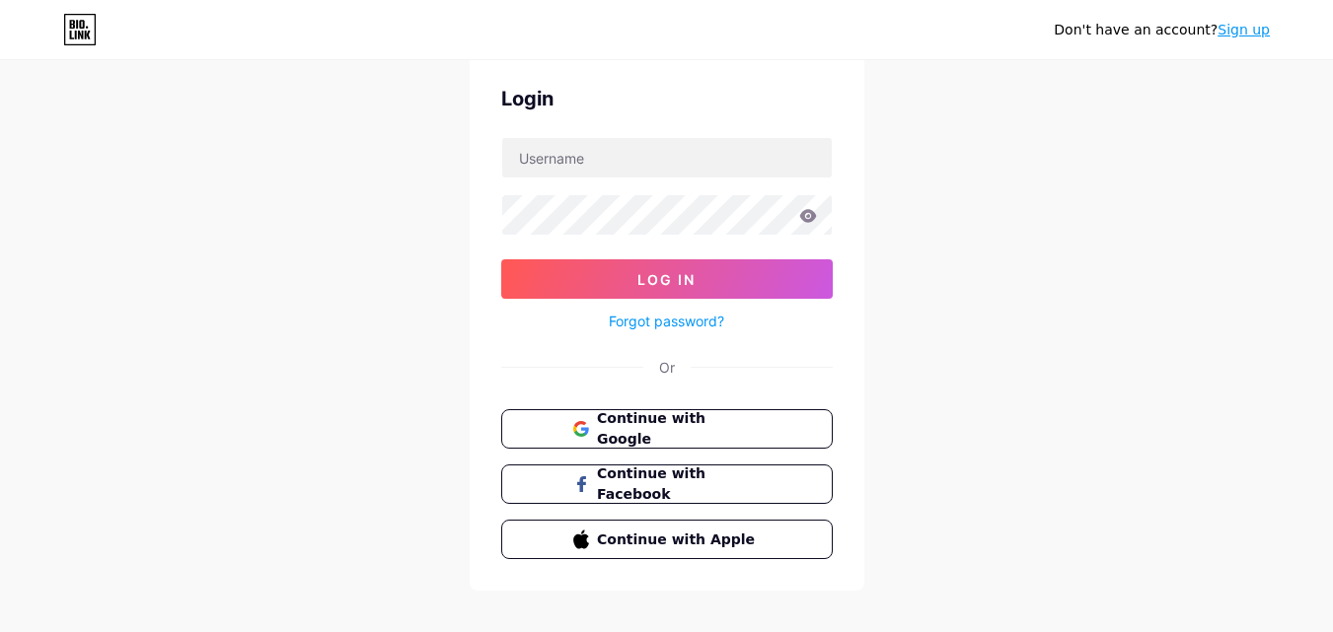
scroll to position [95, 0]
